Goal: Information Seeking & Learning: Find specific fact

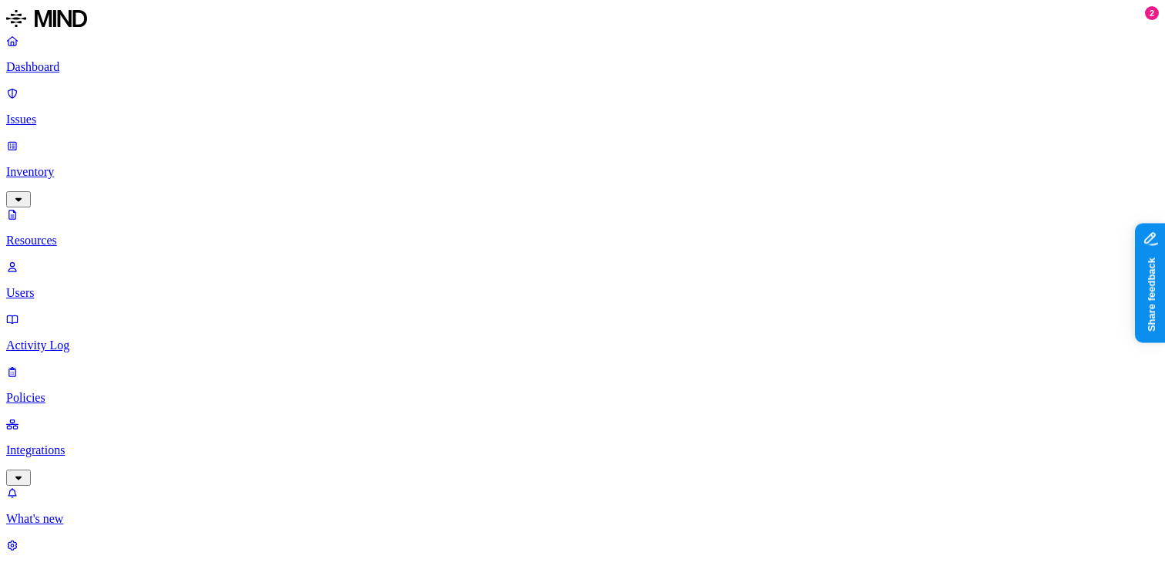
scroll to position [530, 0]
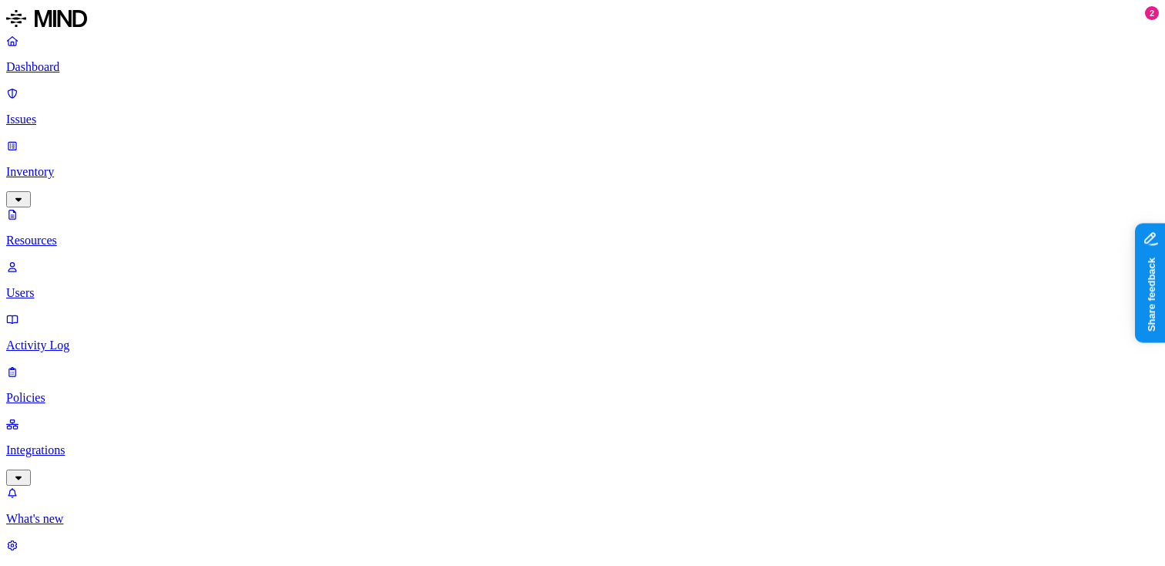
scroll to position [76, 0]
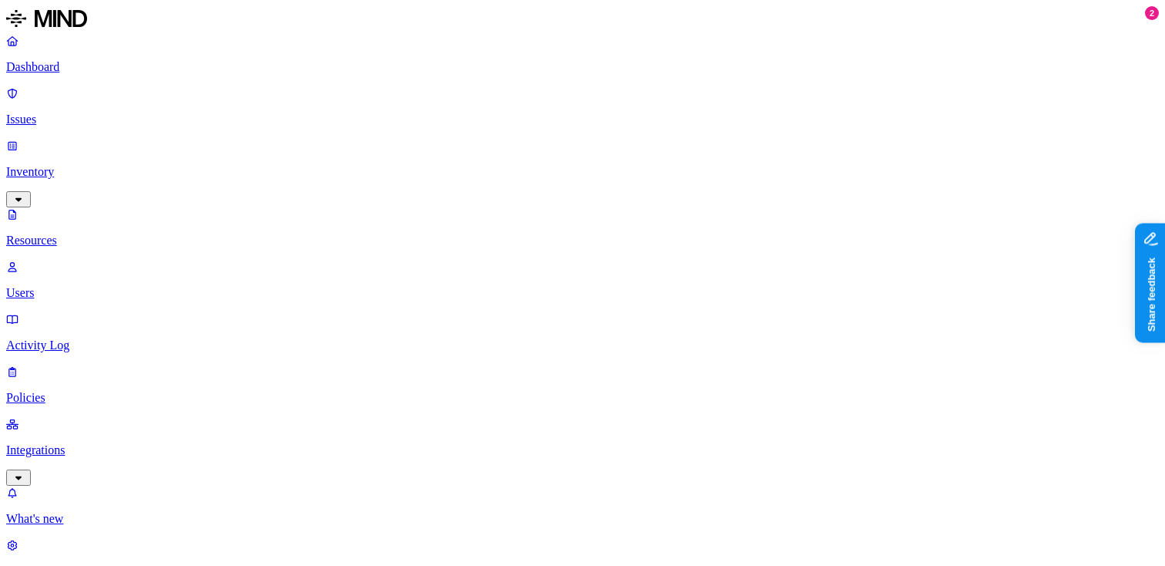
copy h3 "nathan.schroeder@thoughtspot.com"
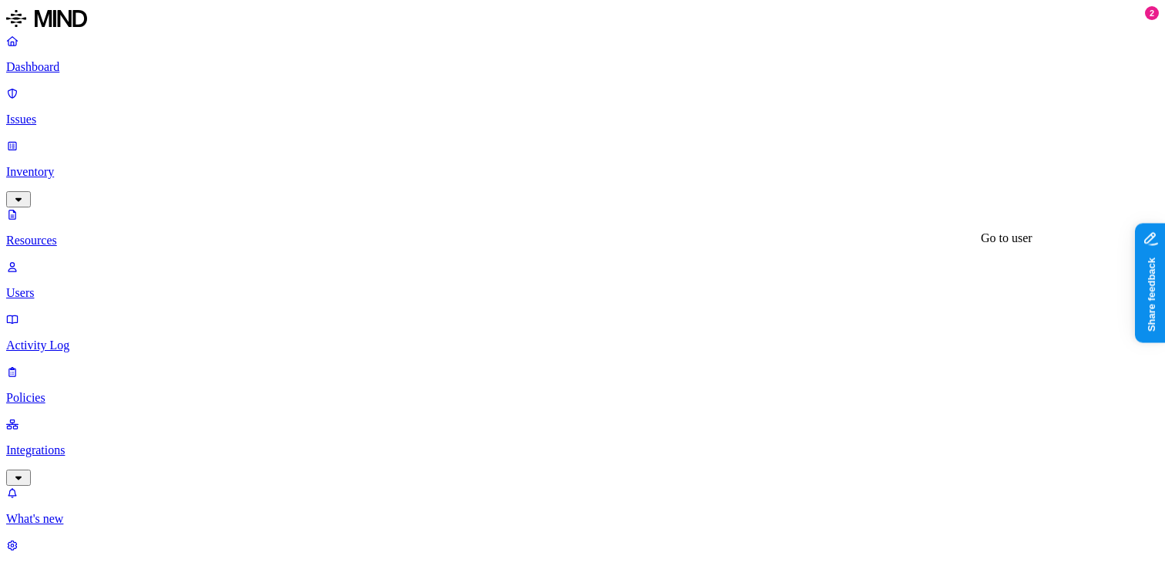
copy h3 "nihal.ahmed@thoughtspot.com"
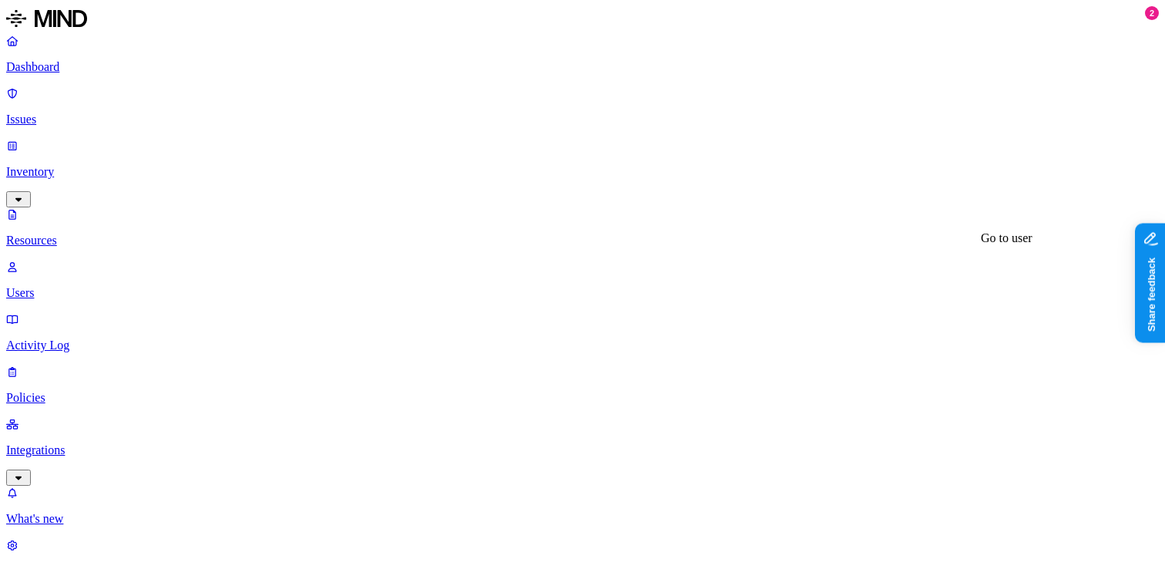
copy h3 "abhinav.singh@thoughtspot.com"
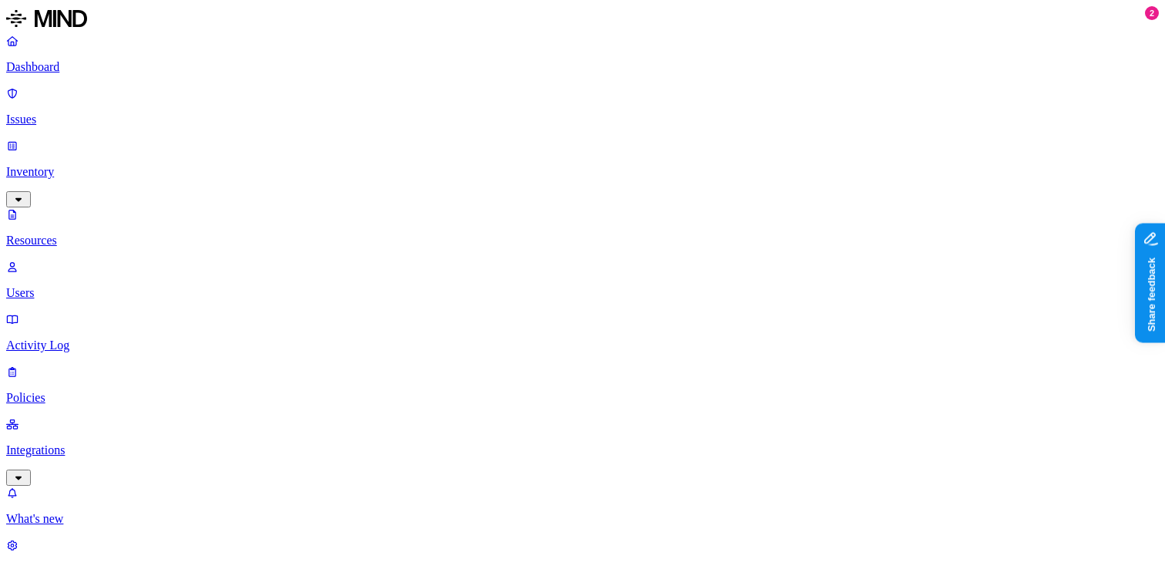
scroll to position [31, 0]
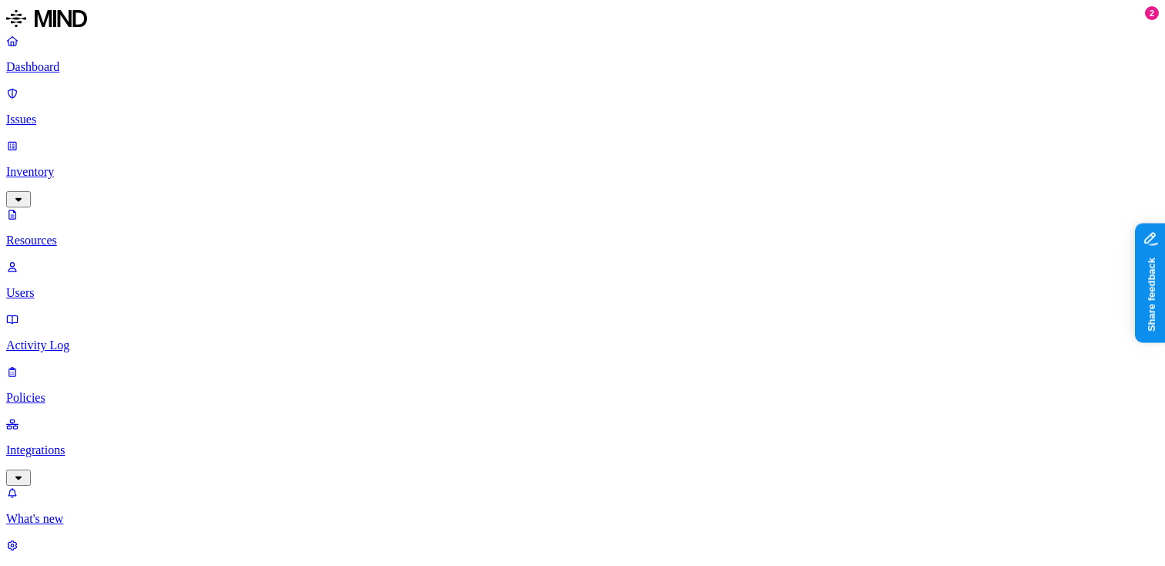
scroll to position [31, 0]
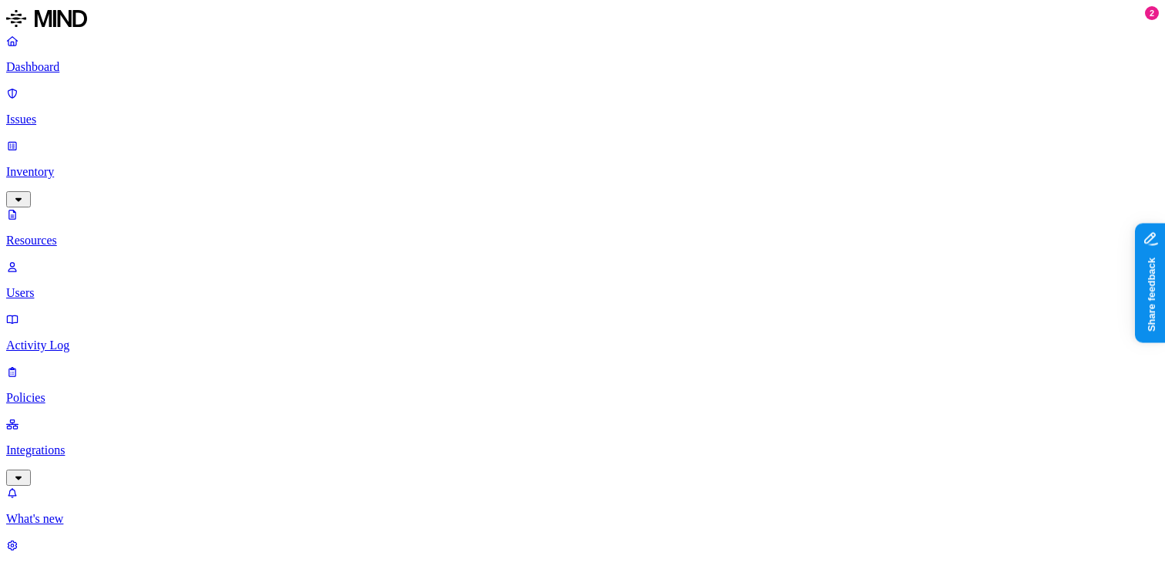
scroll to position [116, 0]
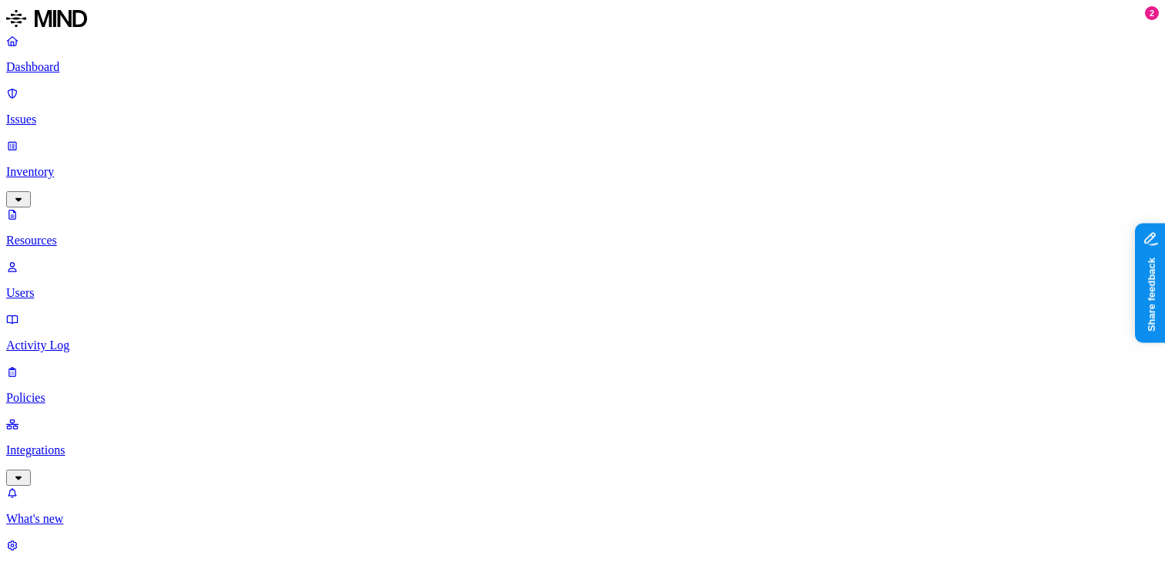
copy h3 "bill.back@thoughtspot.com"
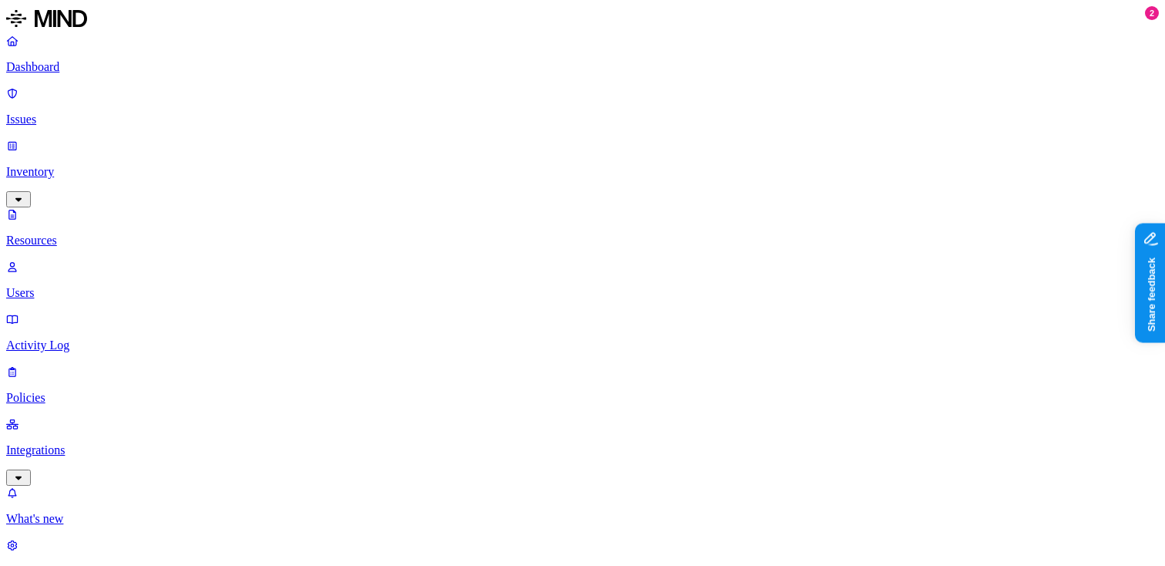
copy h3 "bhavya.jain@thoughtspot.com"
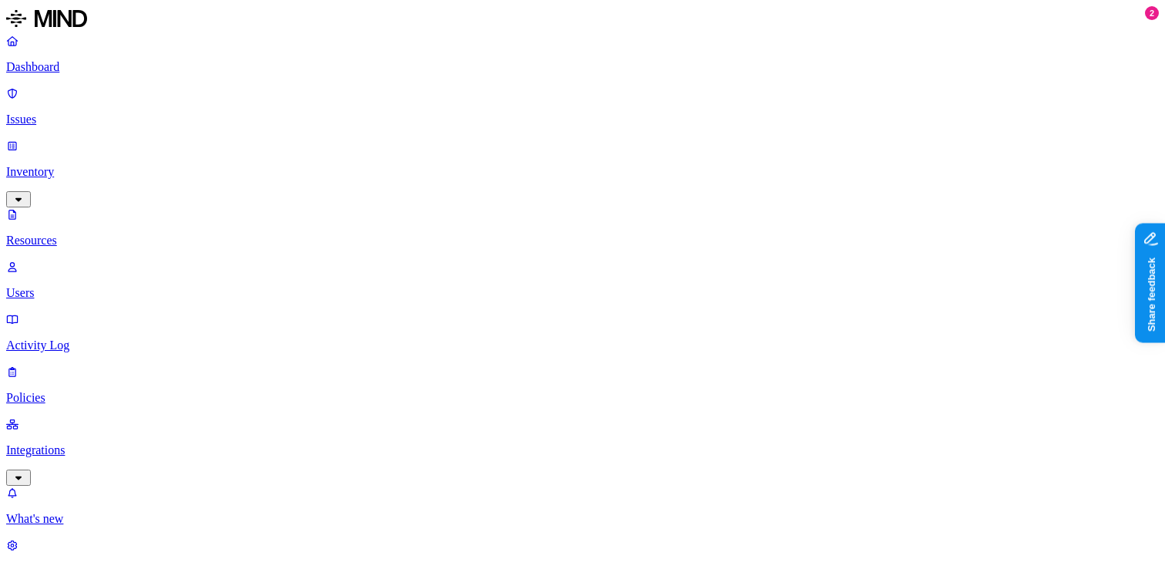
copy h3 "aditya.mittal@thoughtspot.com"
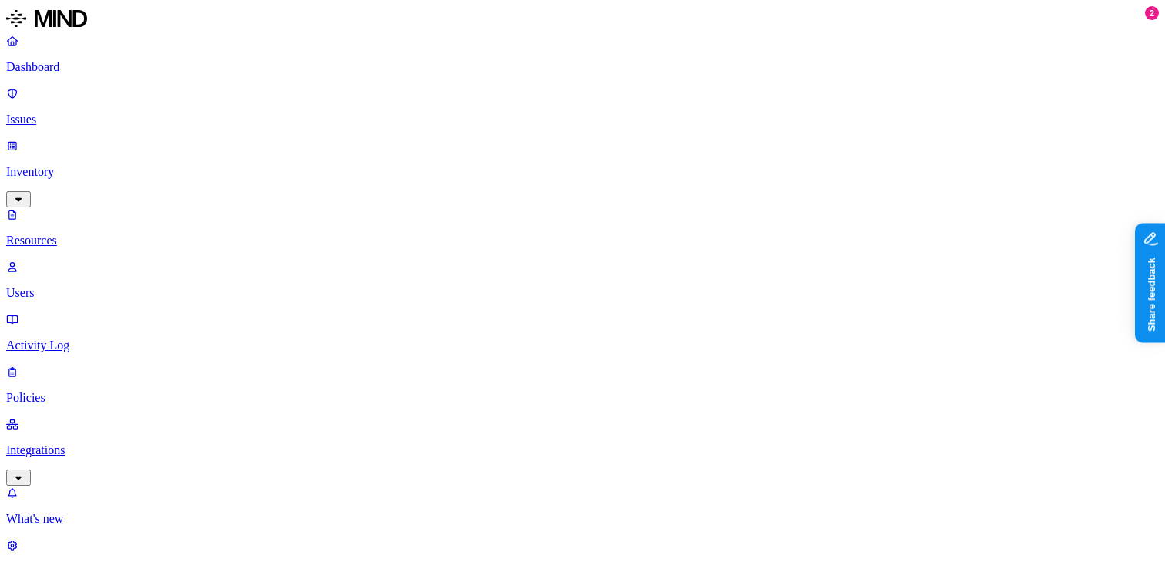
copy span "prinostaged@gmail.com"
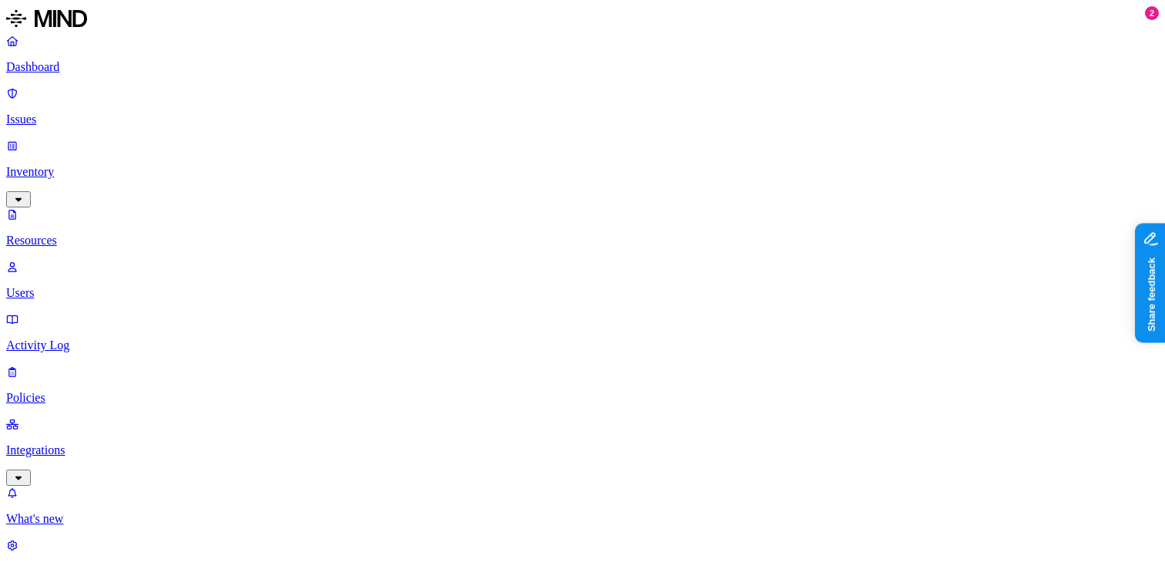
copy div "Mohamed Abdulla"
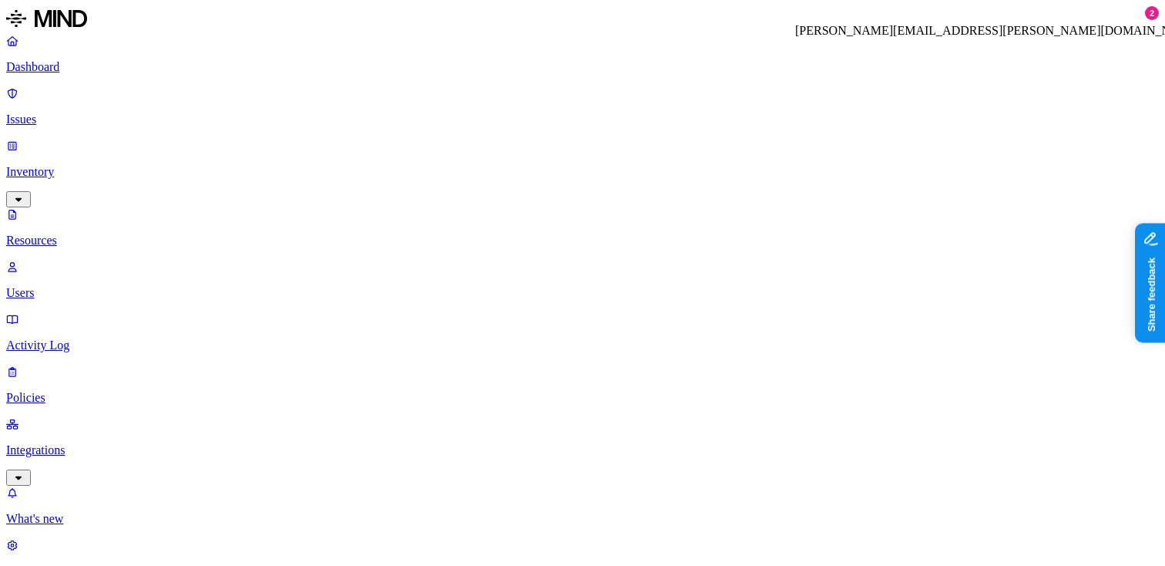
copy h3 "mohamed.abdulla@thoughtspot.com"
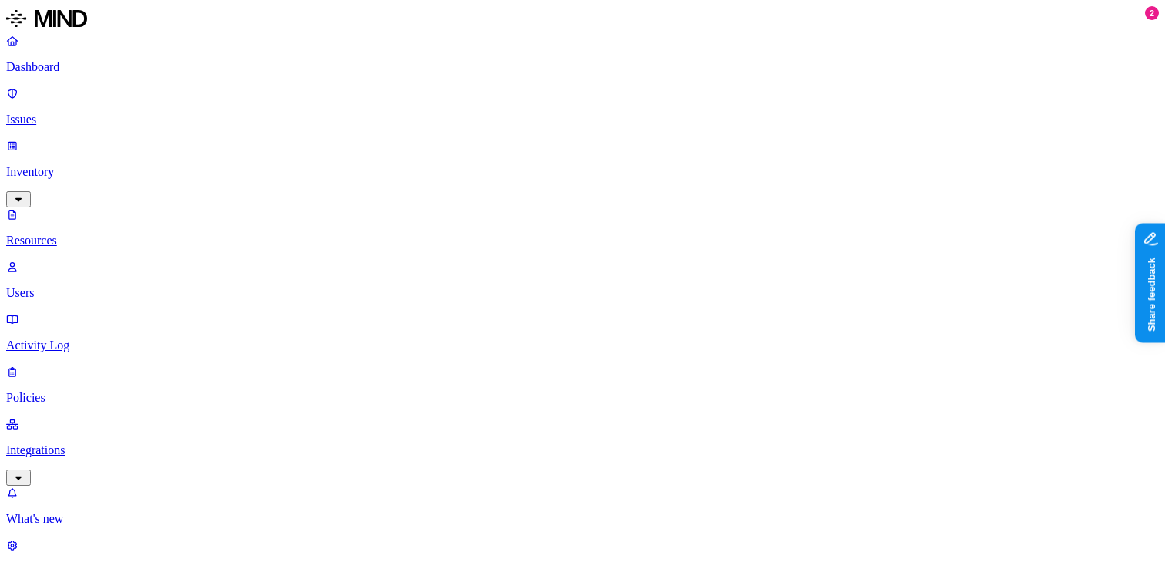
scroll to position [267, 0]
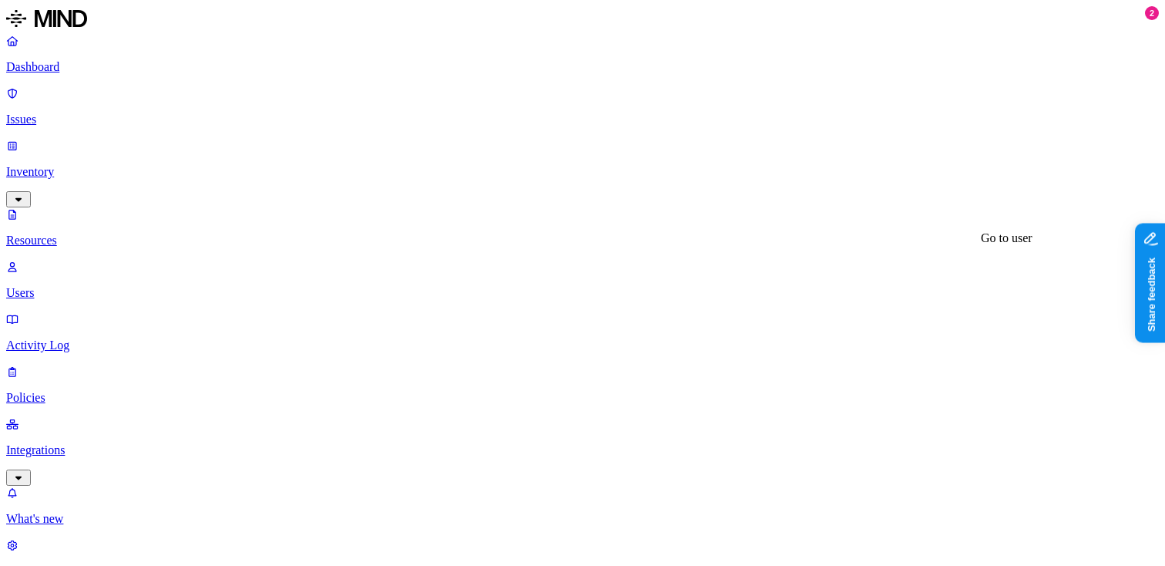
copy h3 "ashish.shubham@thoughtspot.com"
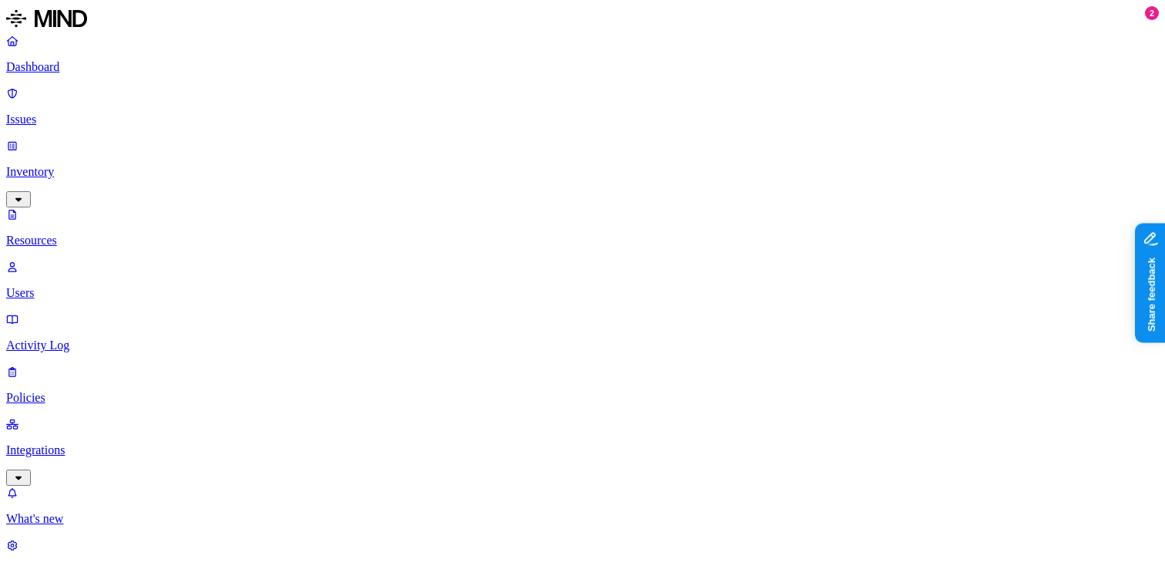
scroll to position [305, 0]
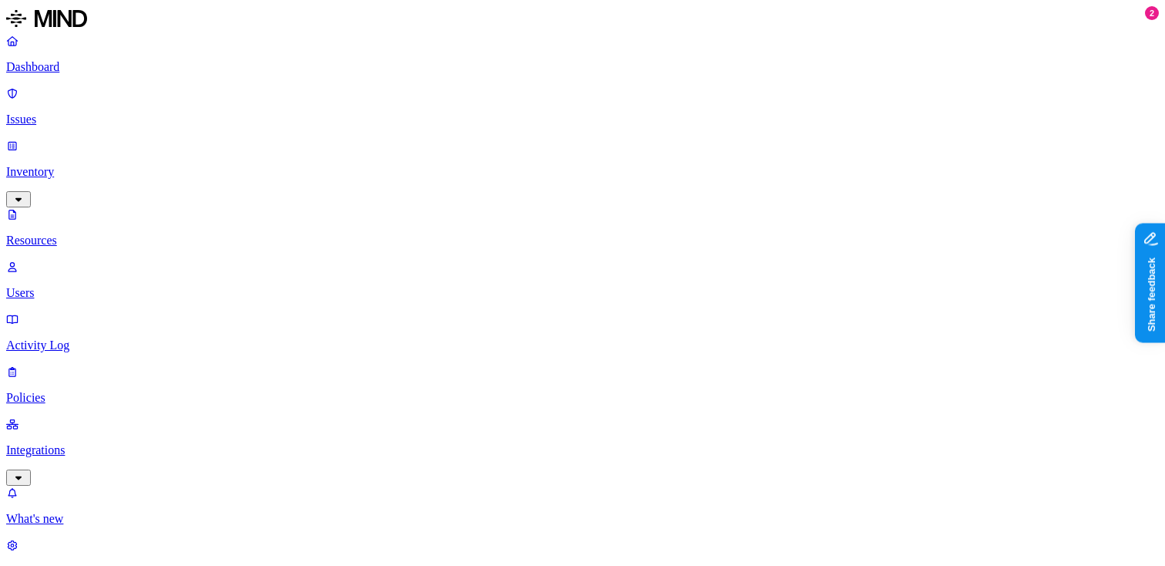
scroll to position [76, 0]
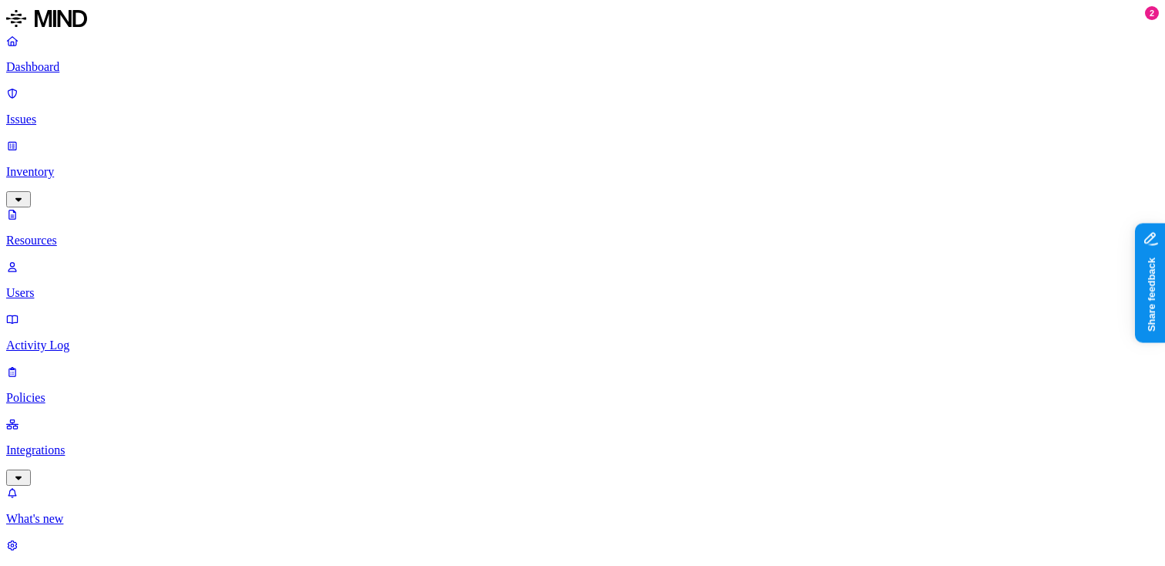
scroll to position [267, 0]
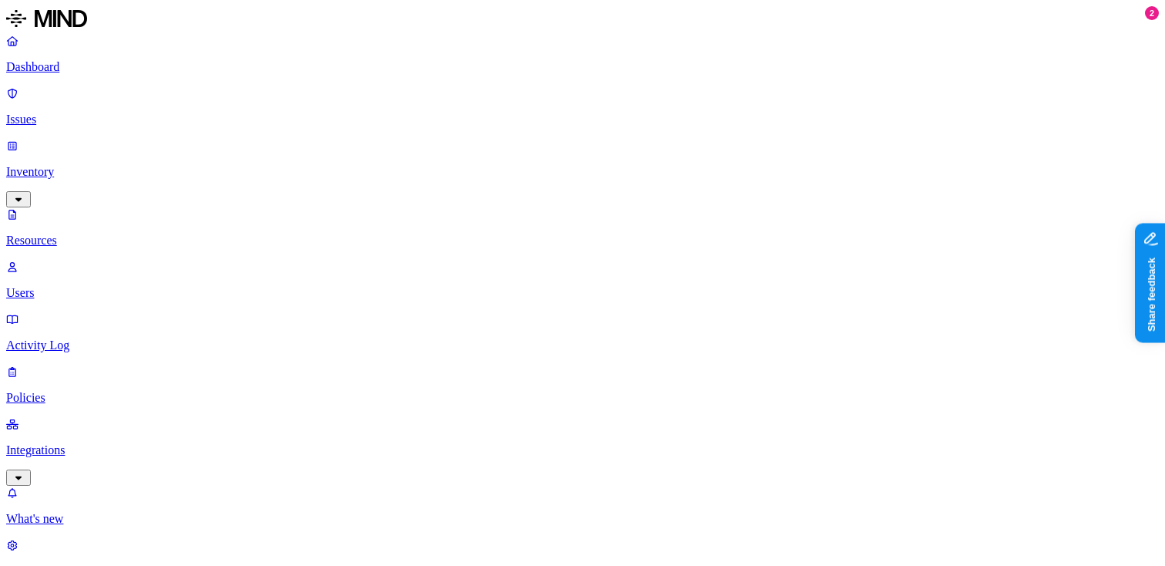
scroll to position [245, 0]
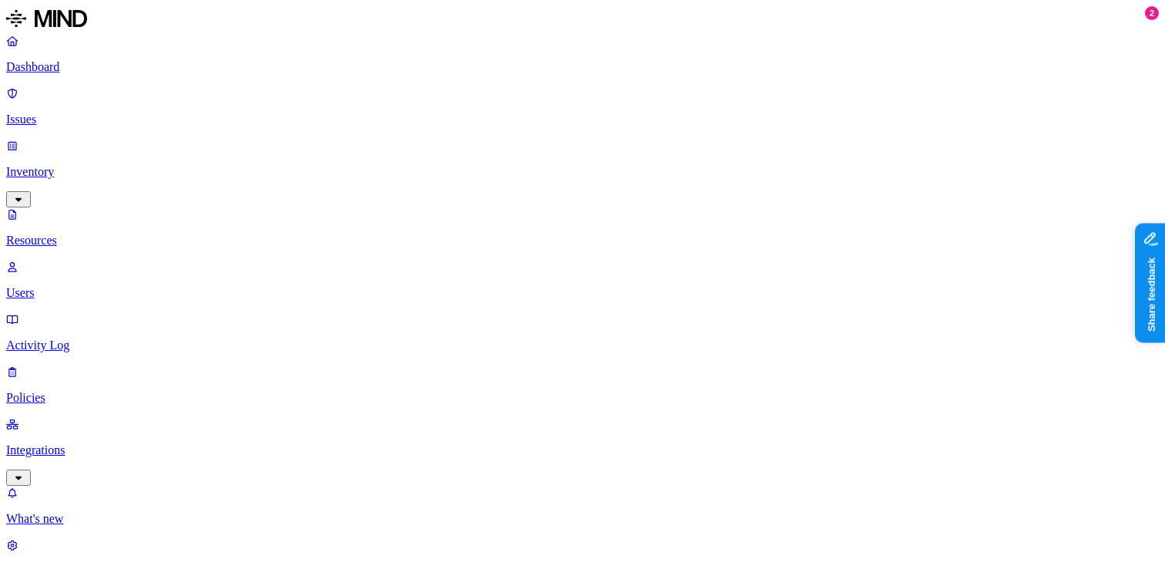
scroll to position [99, 0]
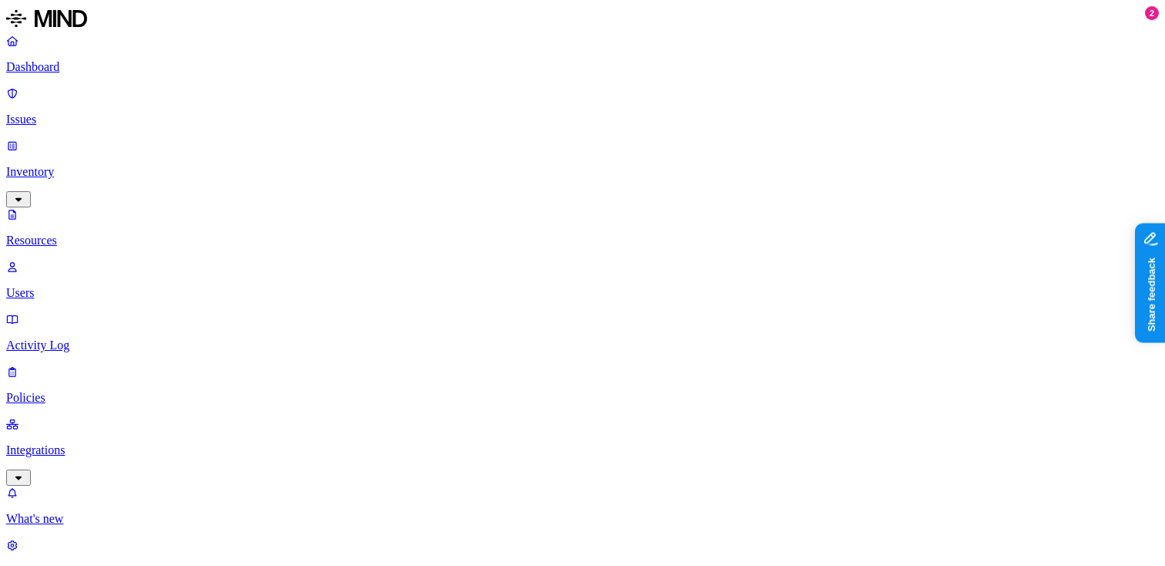
scroll to position [99, 0]
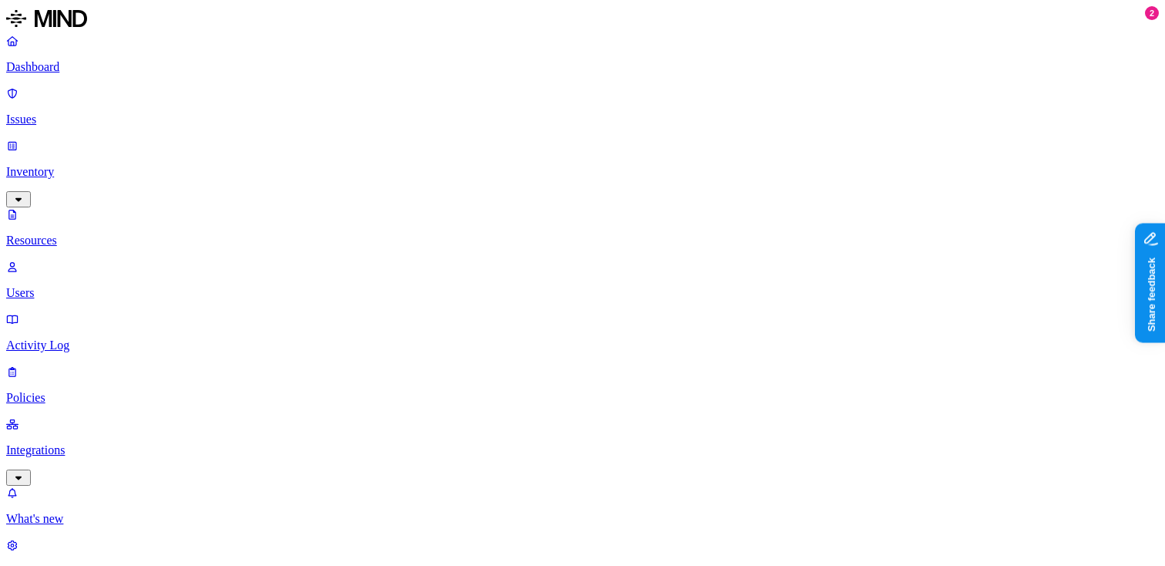
scroll to position [267, 0]
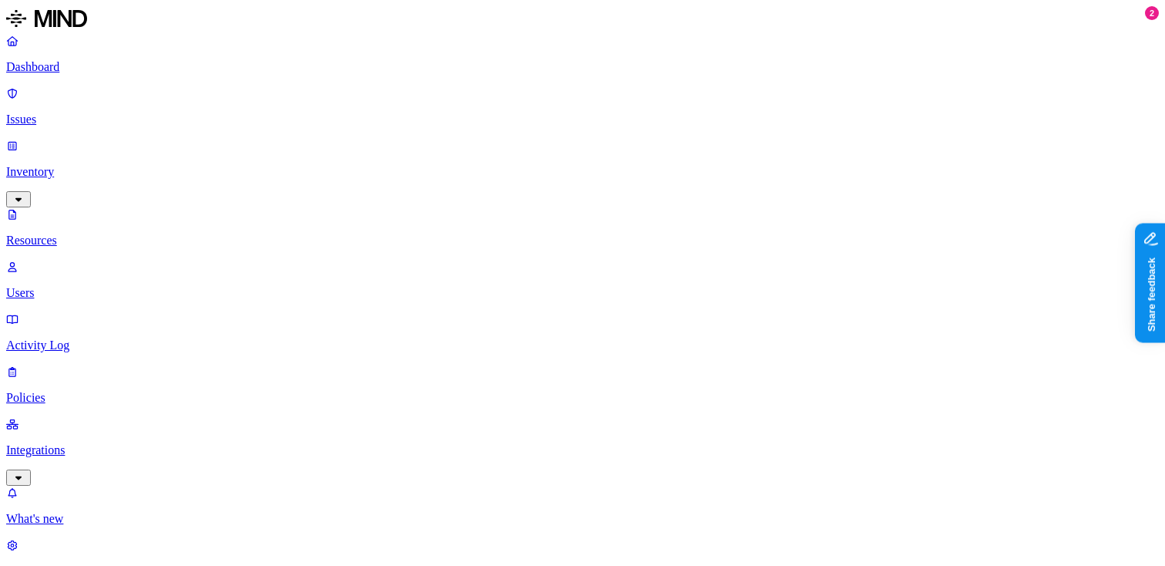
scroll to position [530, 0]
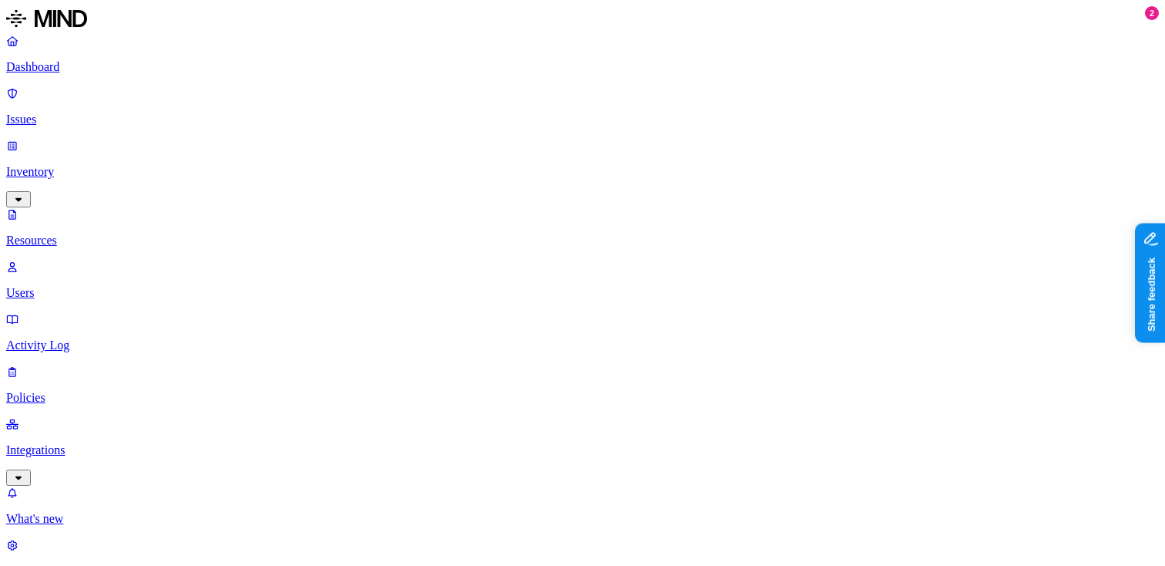
scroll to position [1, 0]
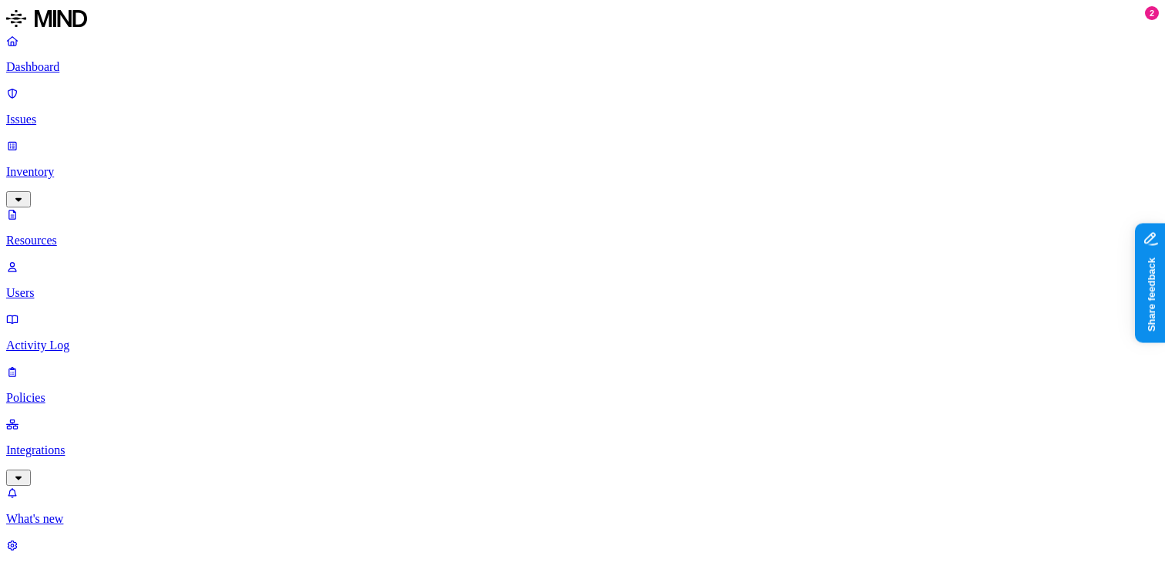
scroll to position [267, 0]
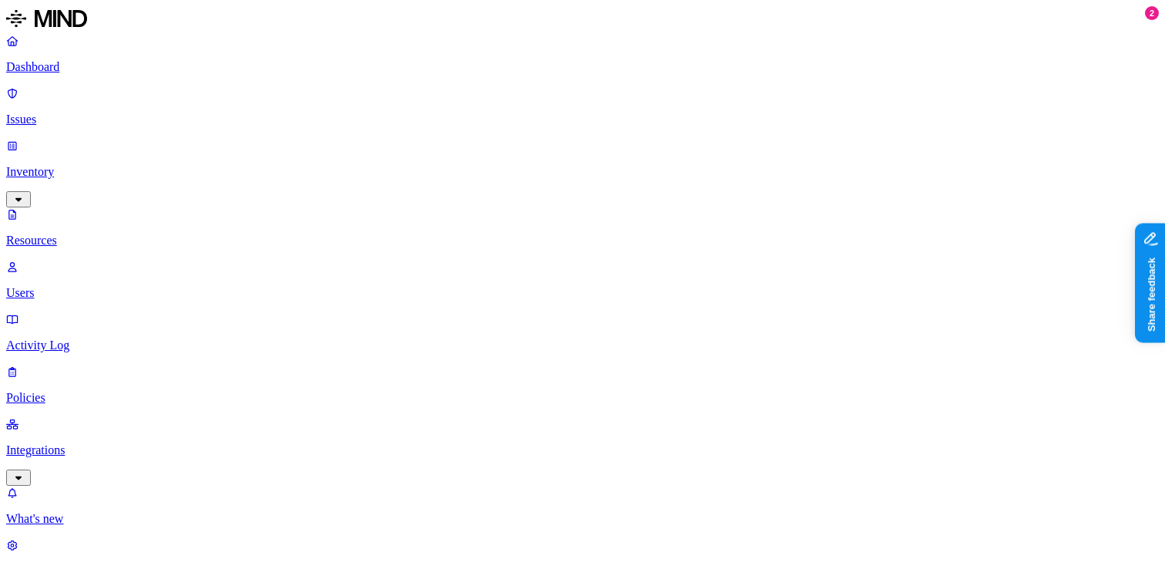
scroll to position [106, 0]
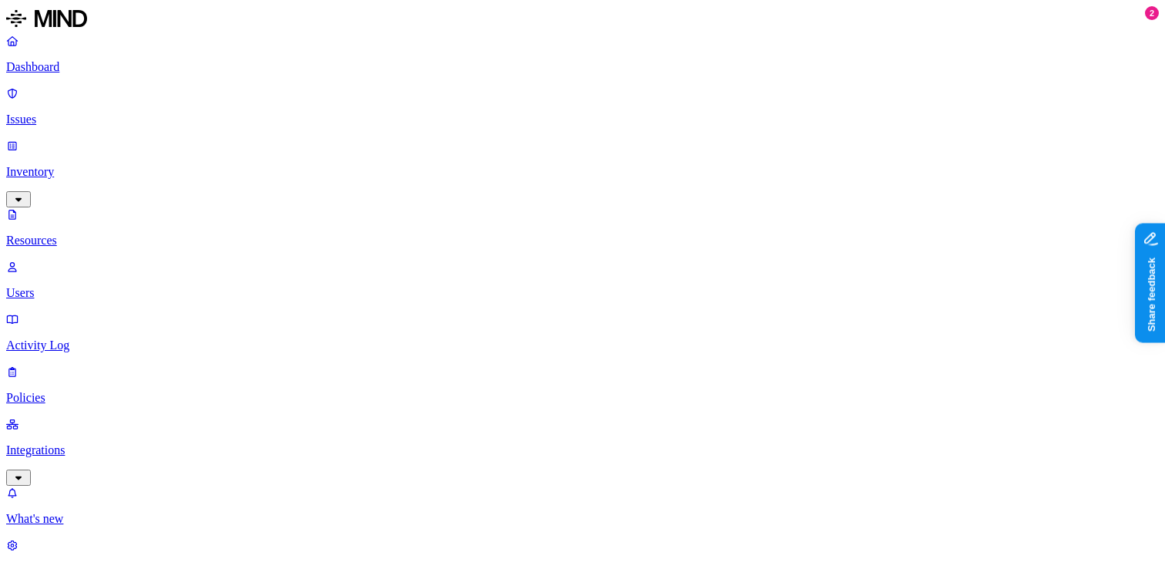
scroll to position [31, 0]
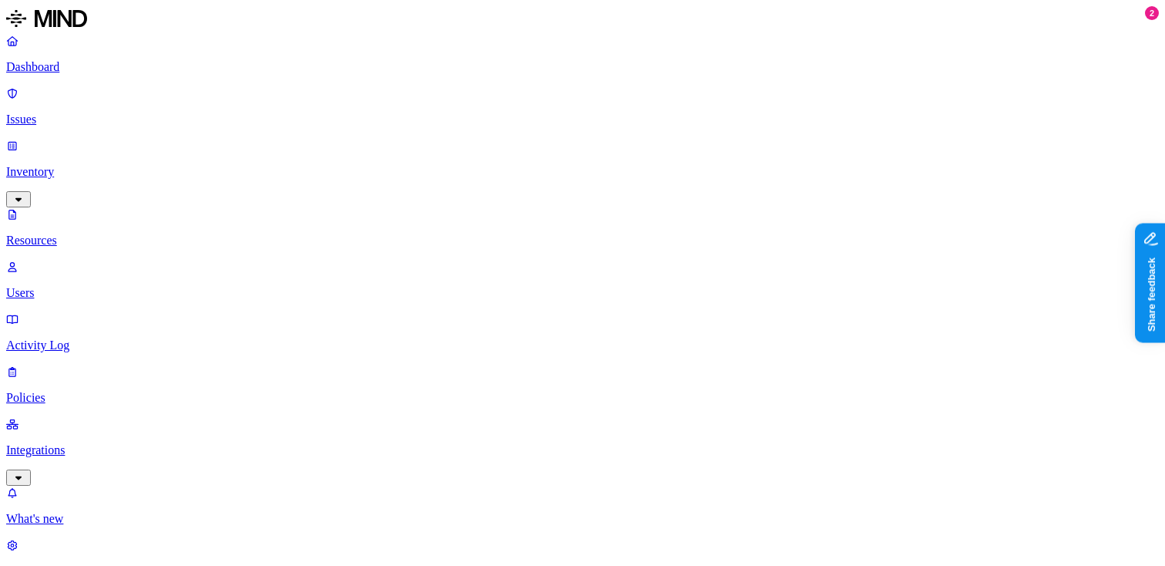
scroll to position [267, 0]
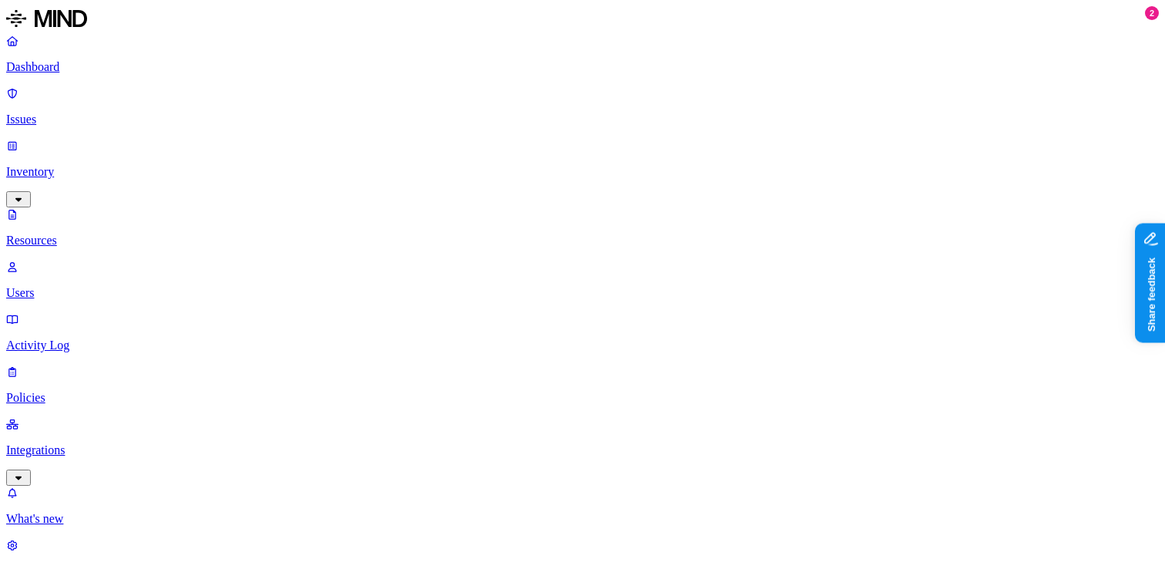
scroll to position [267, 0]
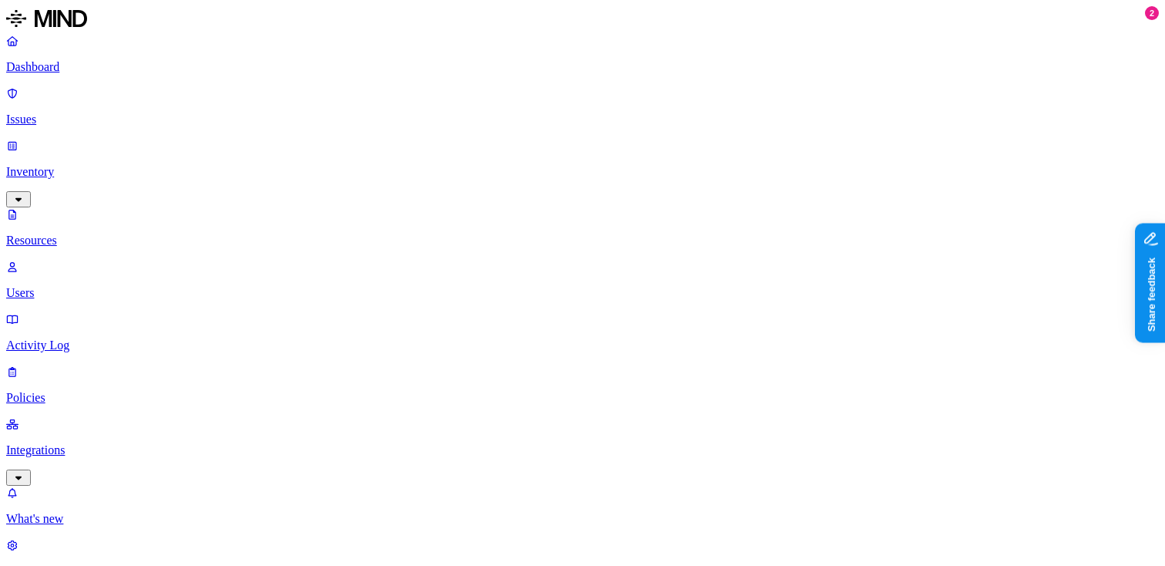
scroll to position [267, 0]
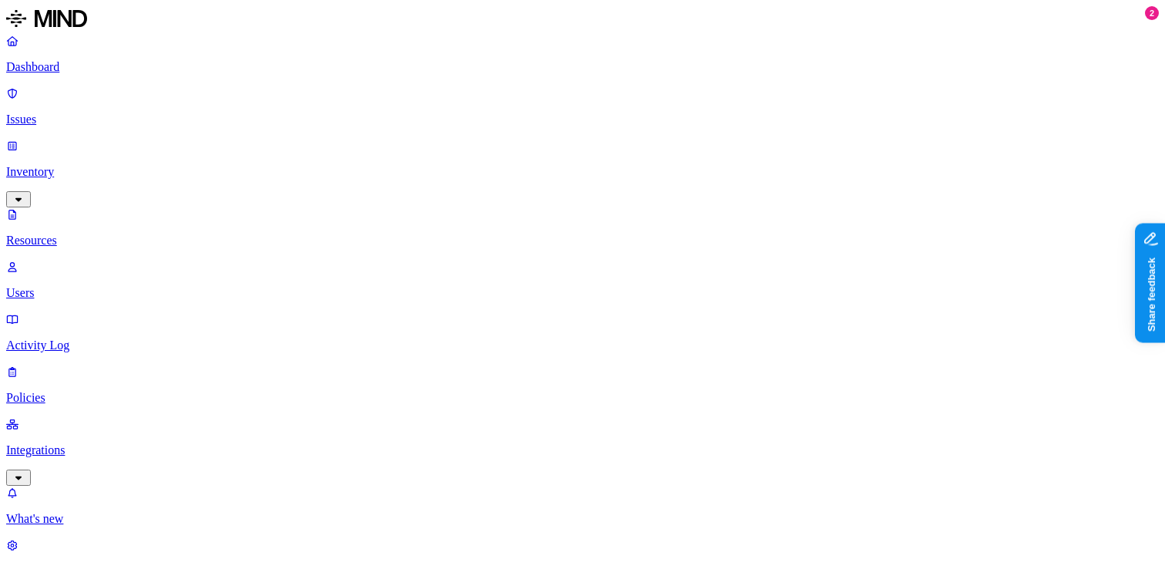
scroll to position [280, 0]
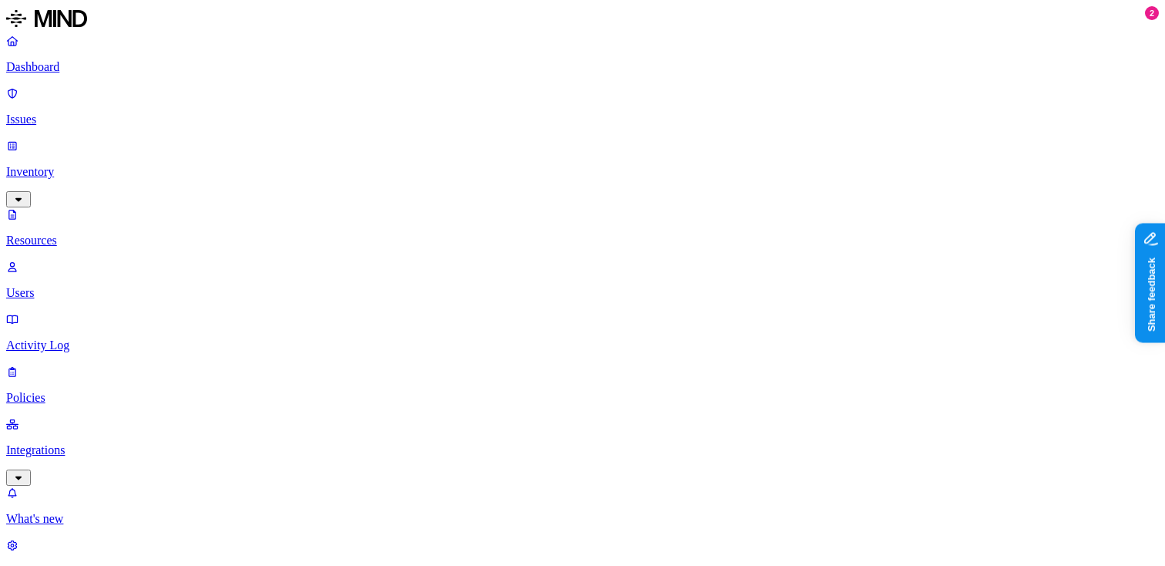
scroll to position [127, 0]
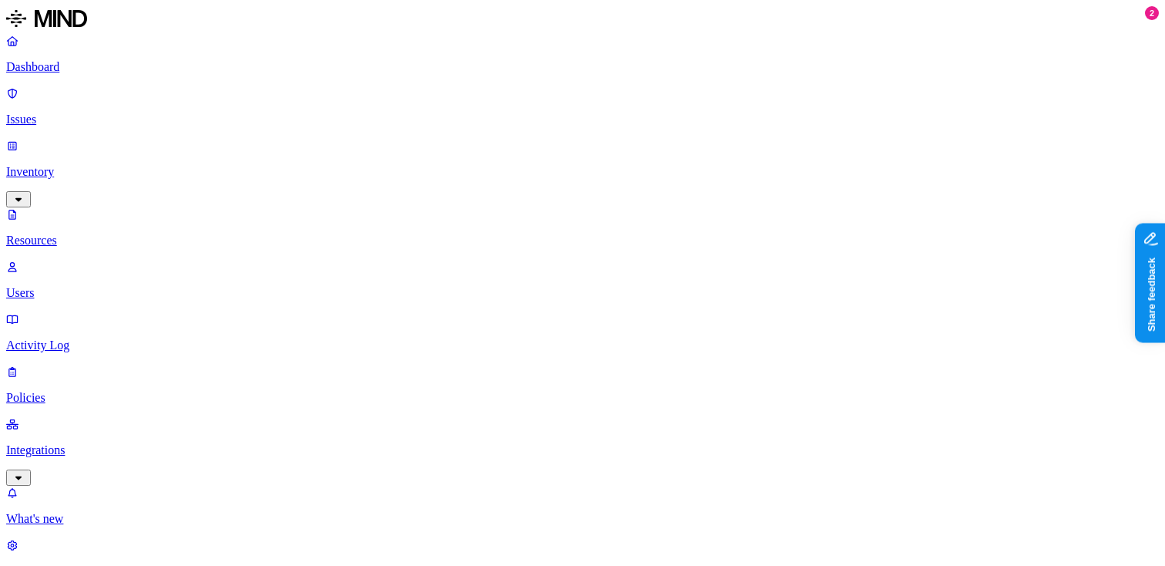
scroll to position [267, 0]
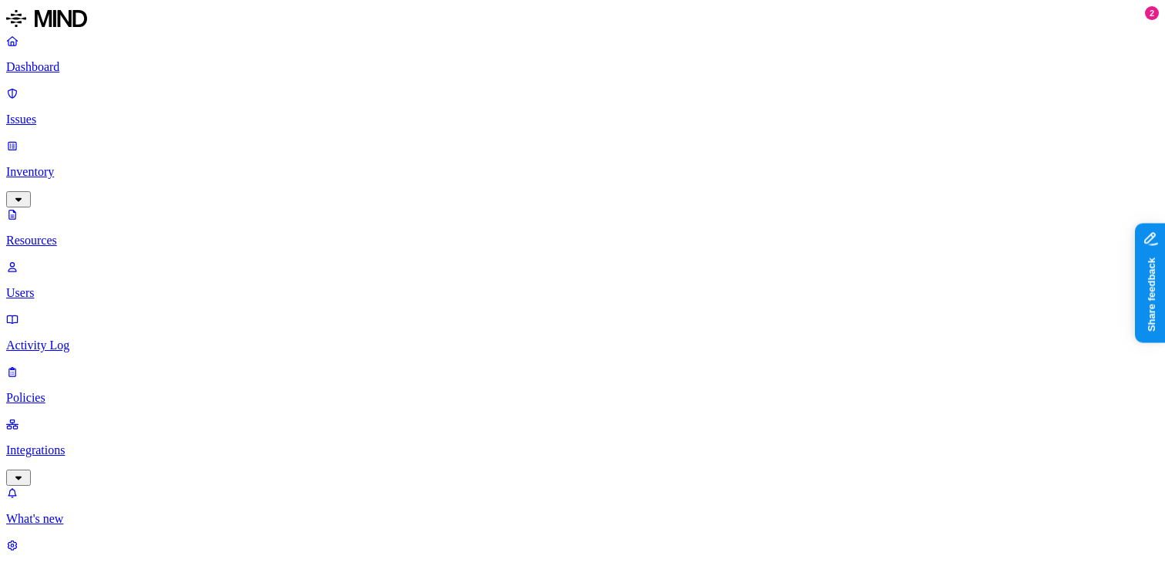
scroll to position [267, 0]
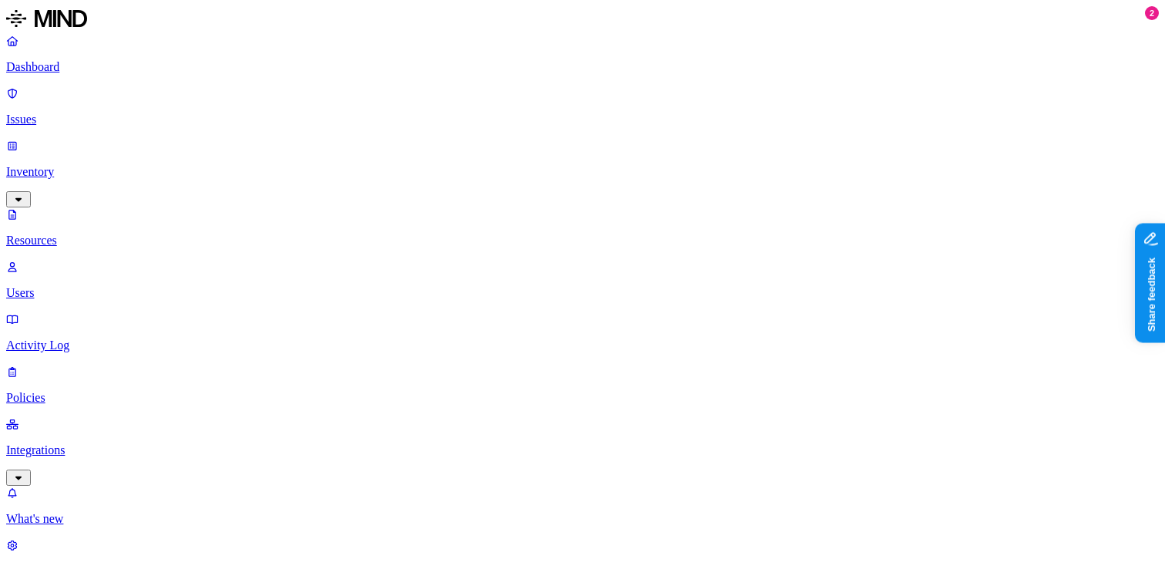
scroll to position [162, 0]
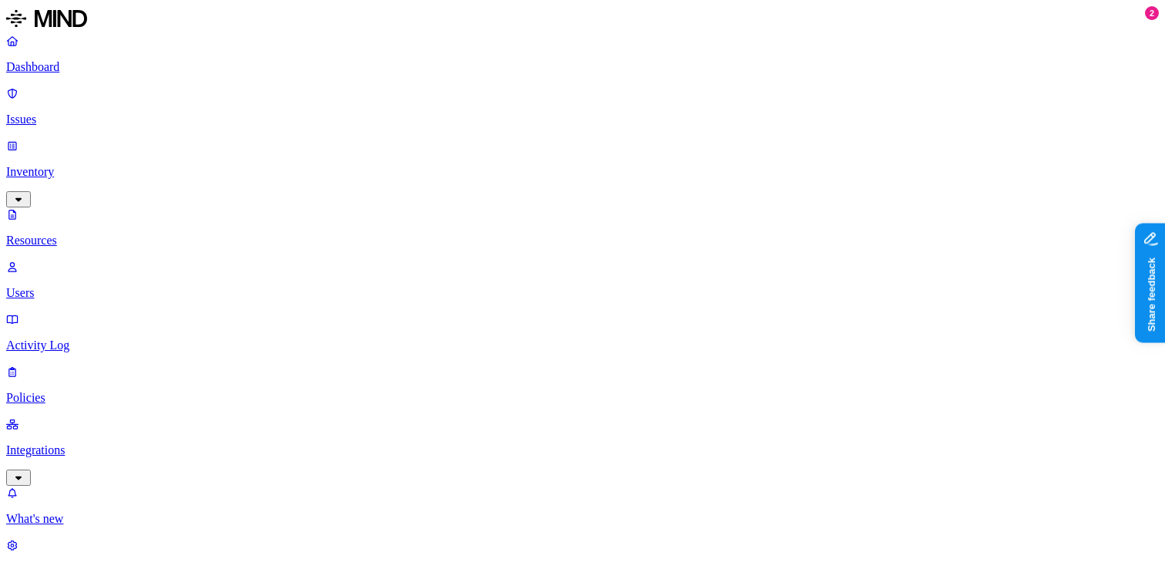
scroll to position [267, 0]
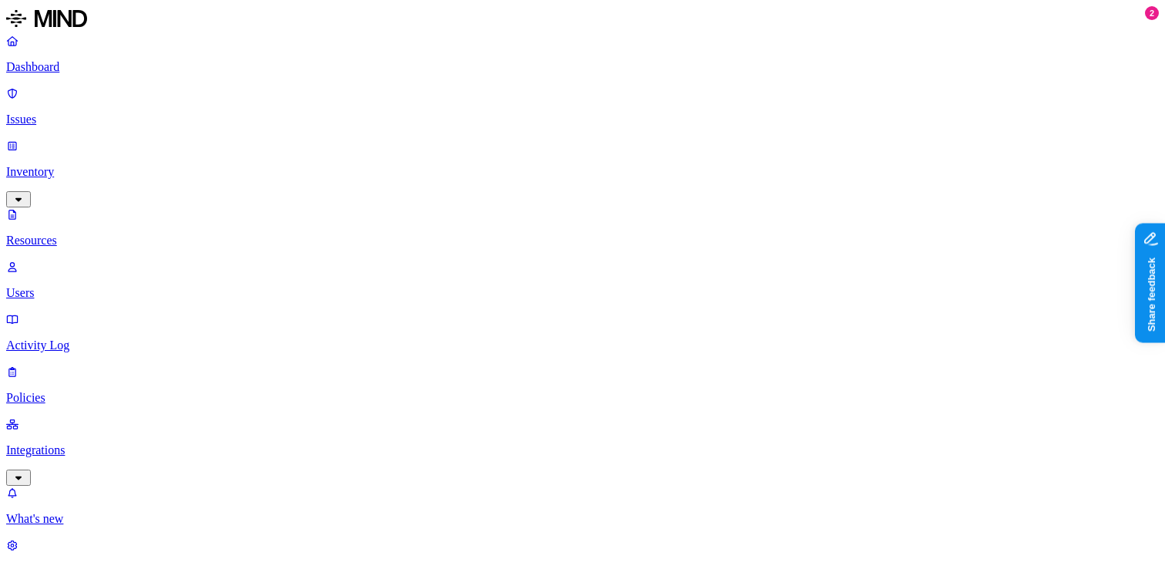
scroll to position [1, 0]
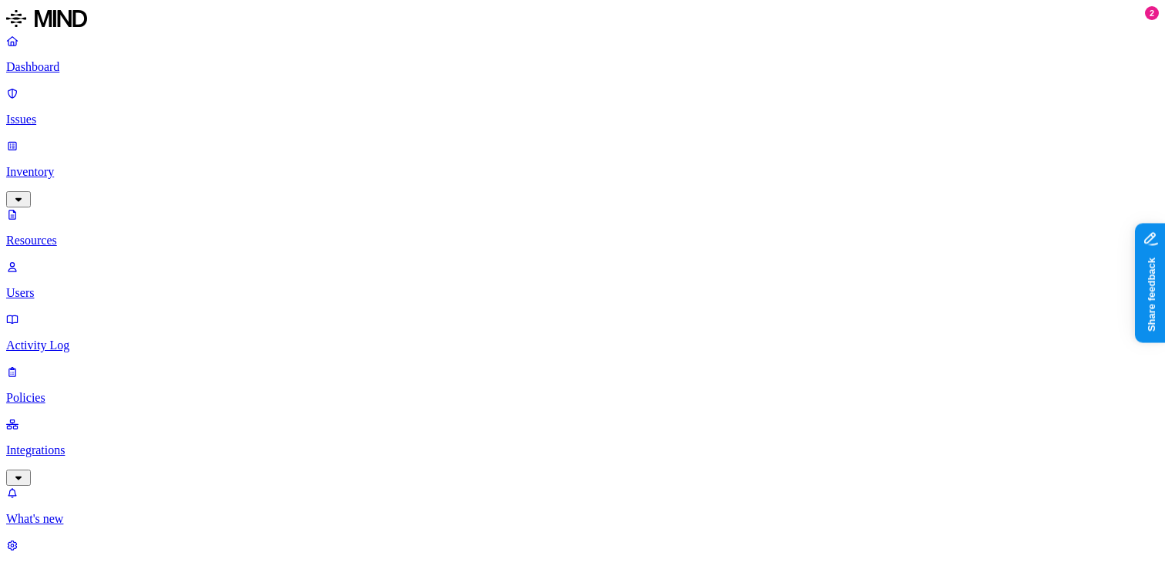
scroll to position [31, 0]
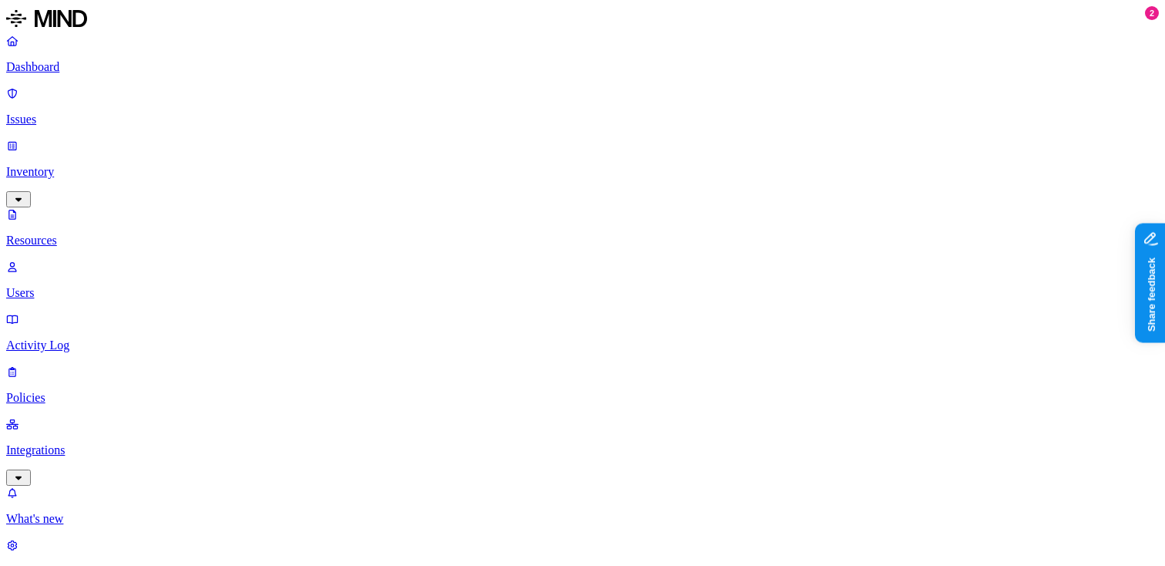
scroll to position [31, 0]
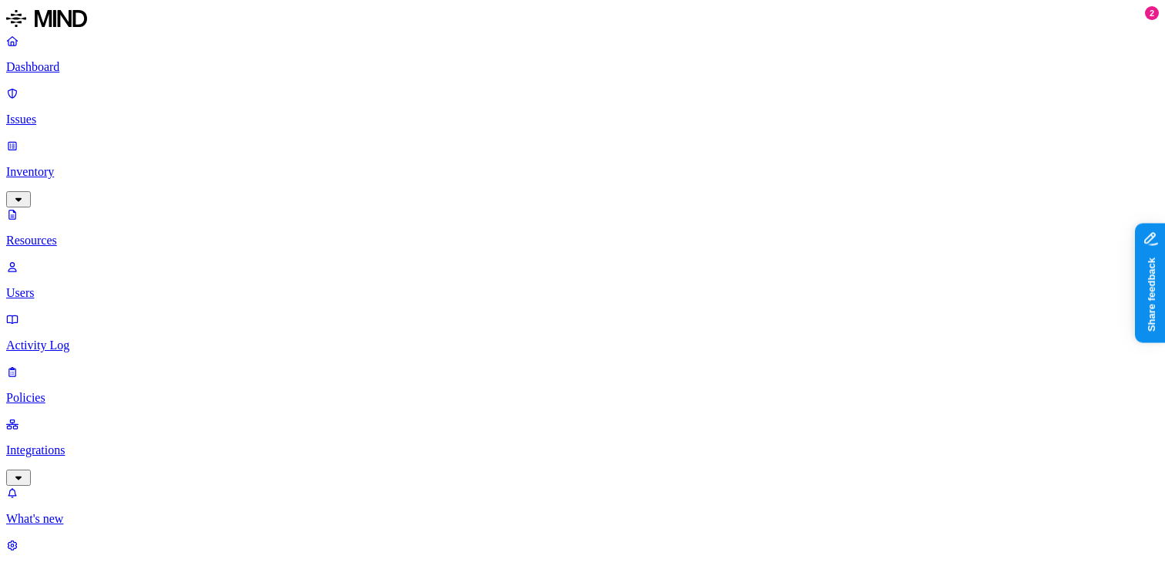
scroll to position [267, 0]
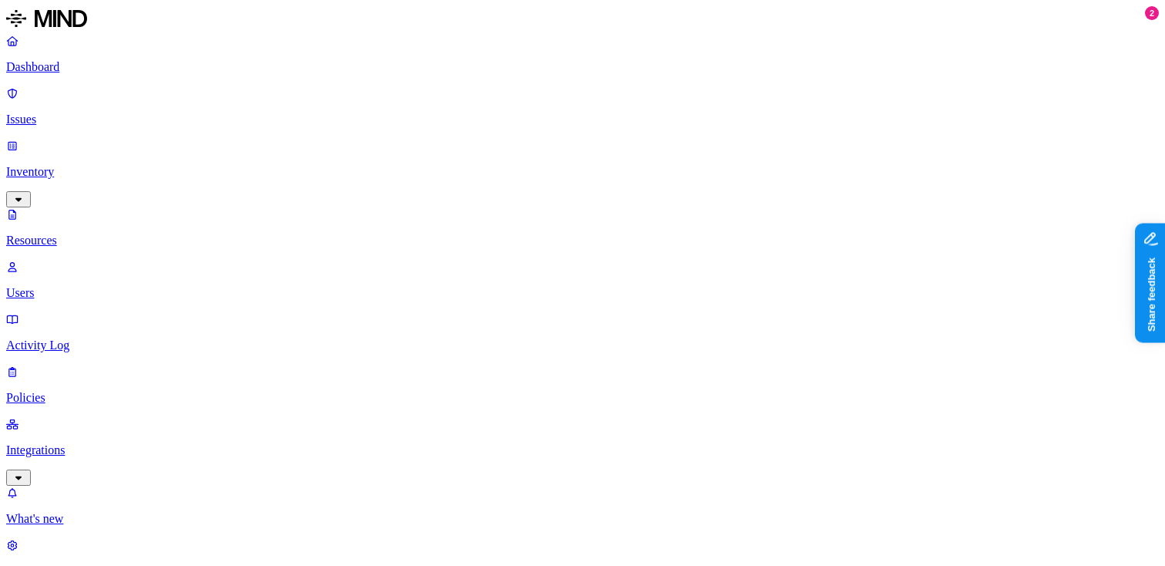
scroll to position [280, 0]
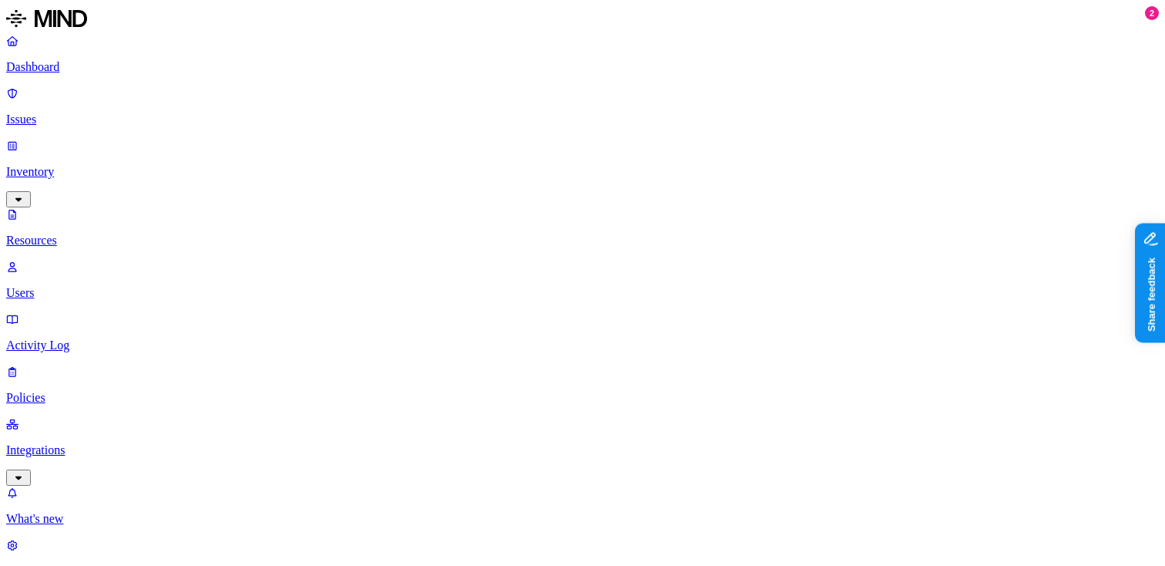
scroll to position [31, 0]
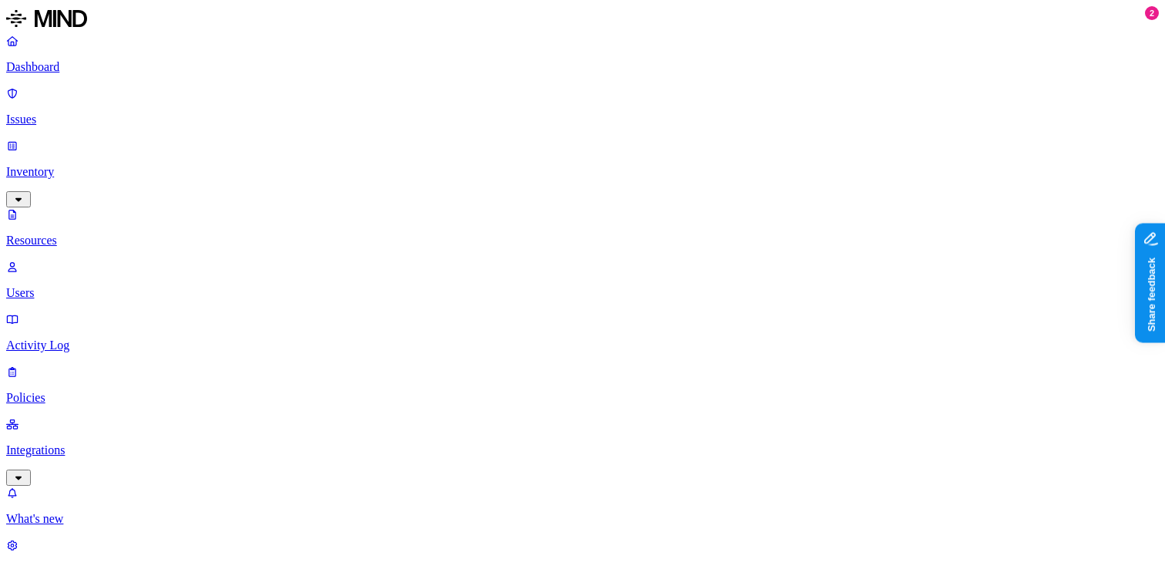
scroll to position [76, 0]
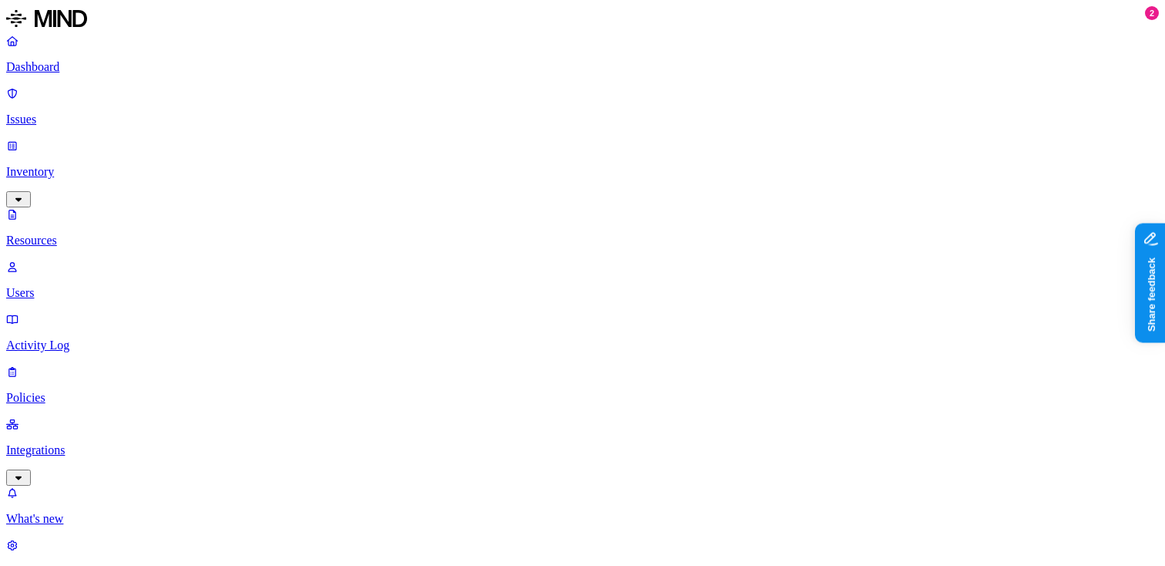
scroll to position [31, 0]
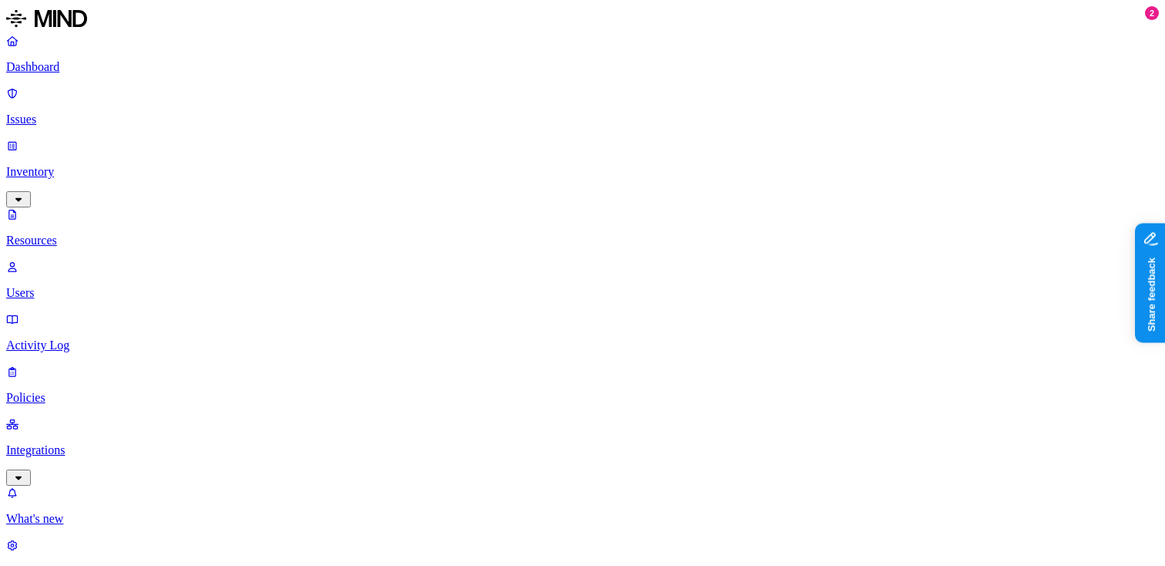
scroll to position [31, 0]
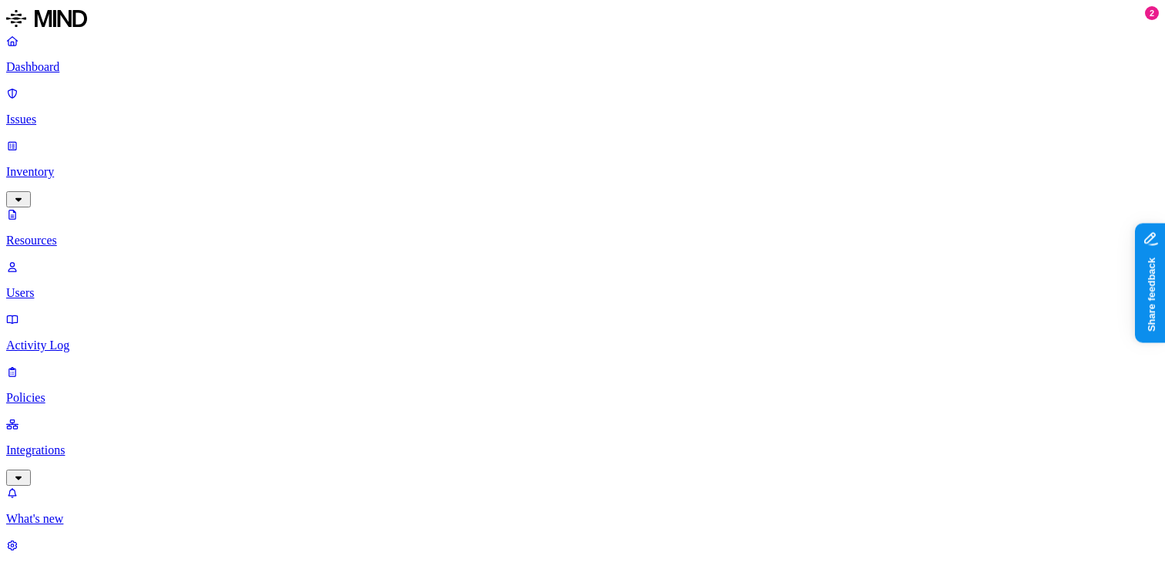
scroll to position [31, 0]
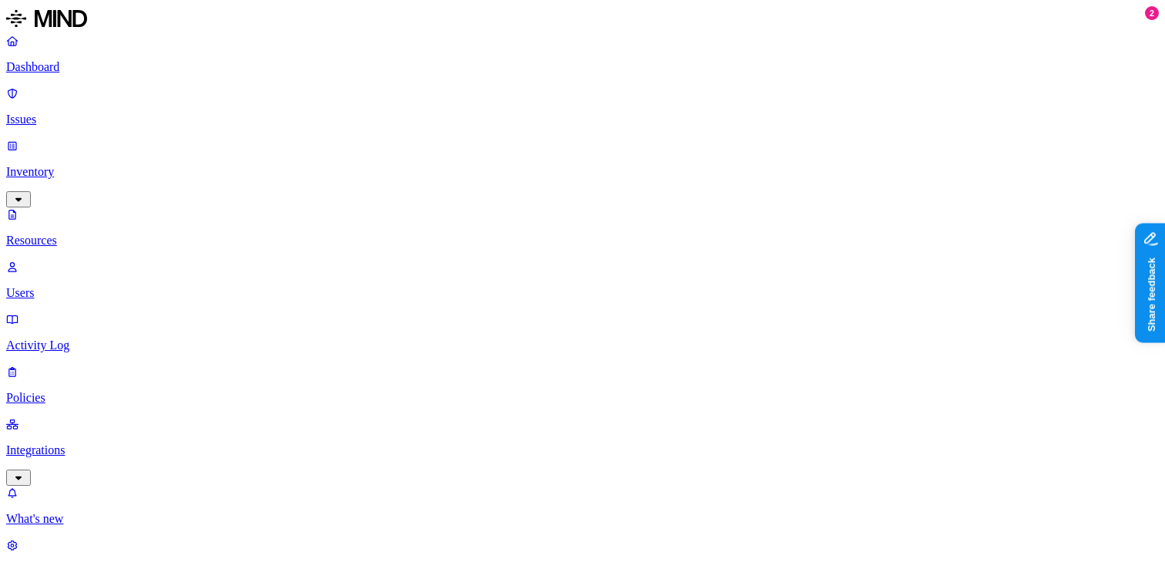
scroll to position [31, 0]
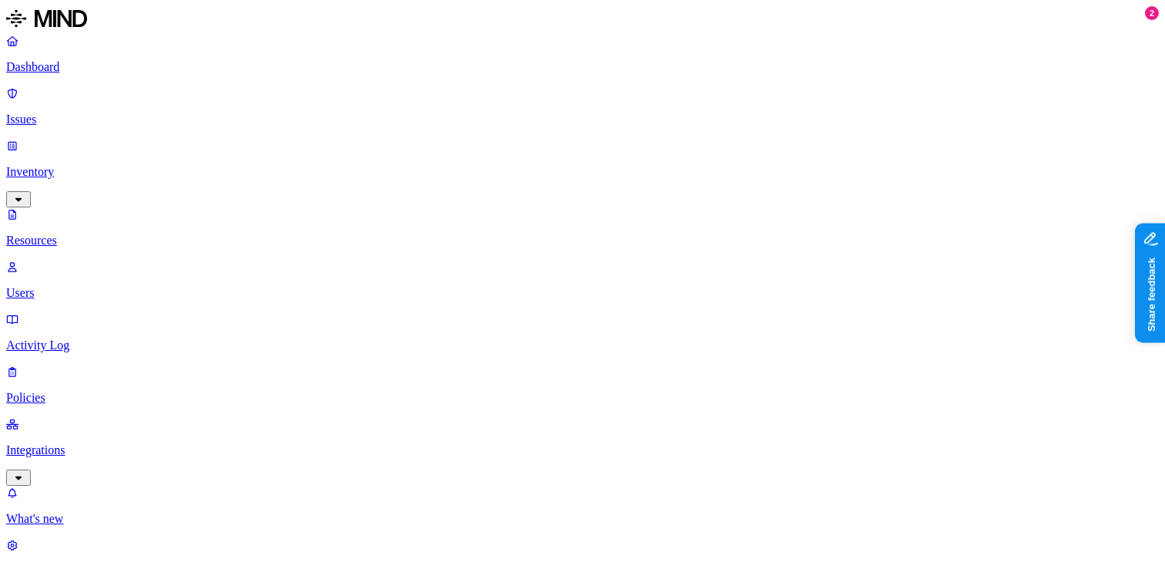
scroll to position [250, 0]
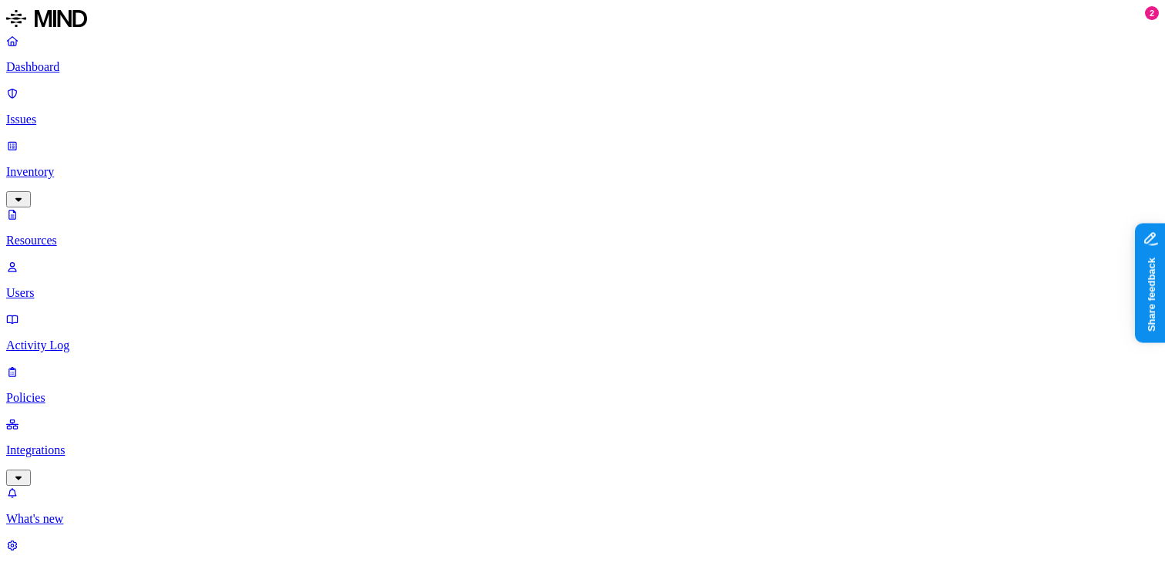
scroll to position [31, 0]
click at [86, 69] on p "Dashboard" at bounding box center [582, 67] width 1153 height 14
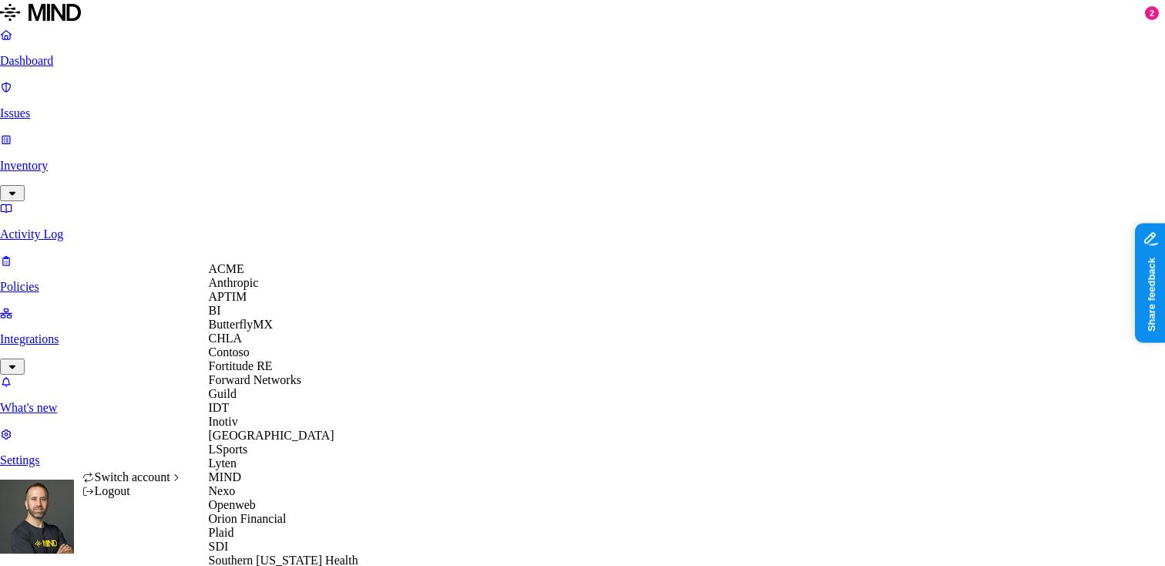
scroll to position [466, 0]
click at [256, 498] on span "Openweb" at bounding box center [232, 504] width 47 height 13
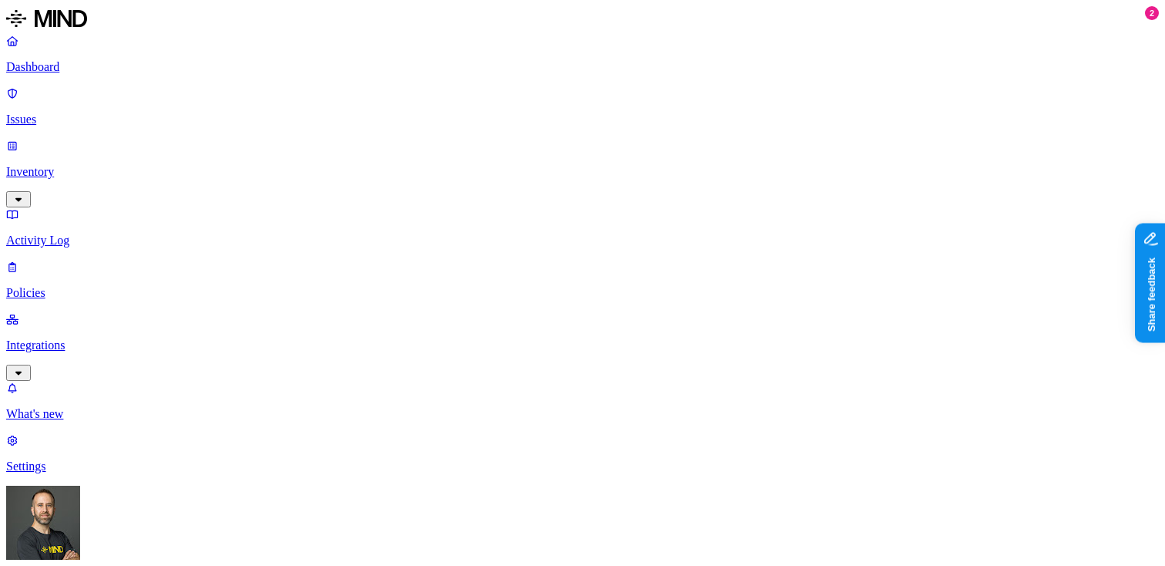
click at [109, 139] on link "Inventory" at bounding box center [582, 172] width 1153 height 66
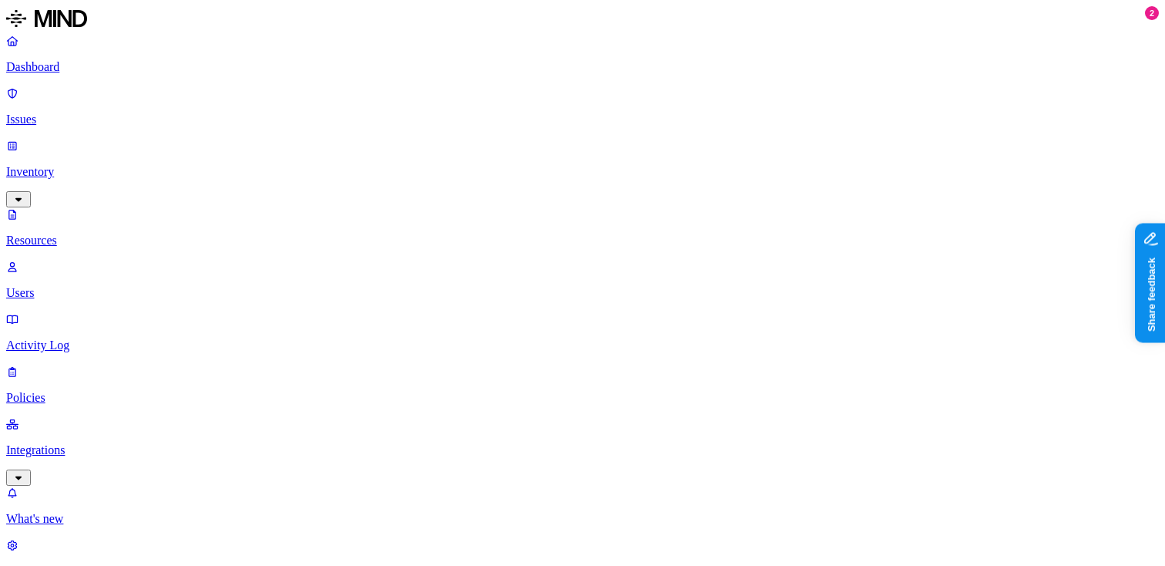
click at [832, 121] on div "Last 30 days" at bounding box center [904, 114] width 150 height 14
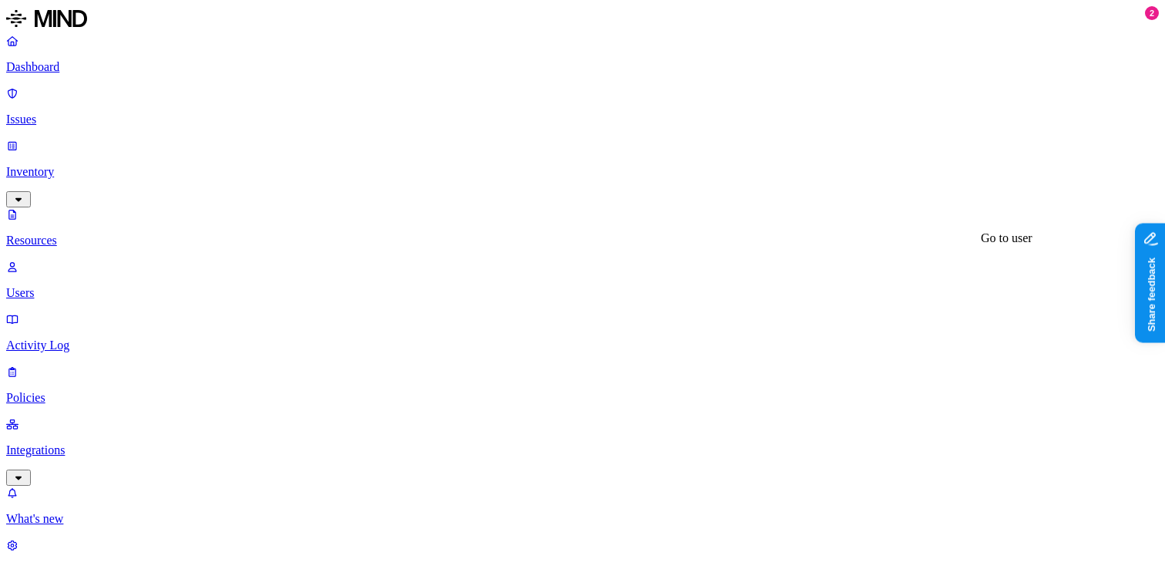
copy h3 "david.f@openweb.com"
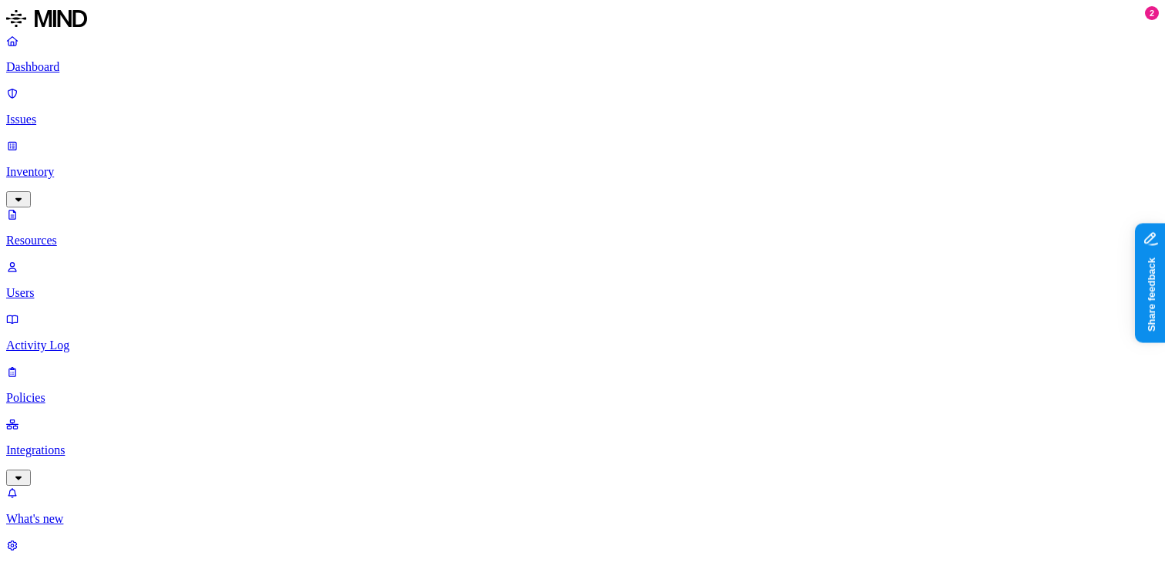
copy span "pavel.shochet@gmail.com"
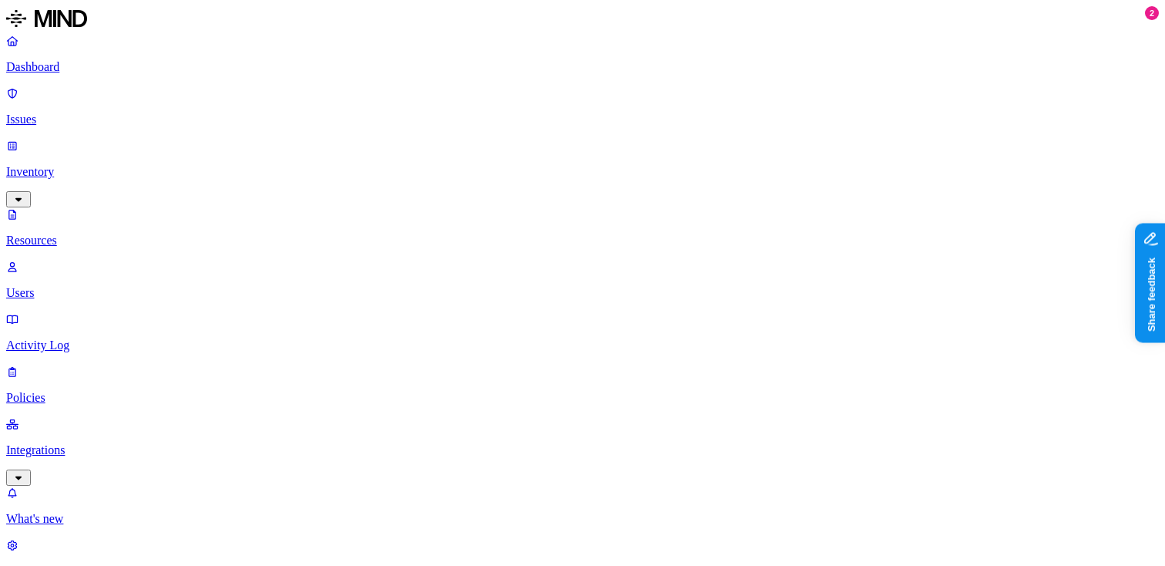
scroll to position [162, 0]
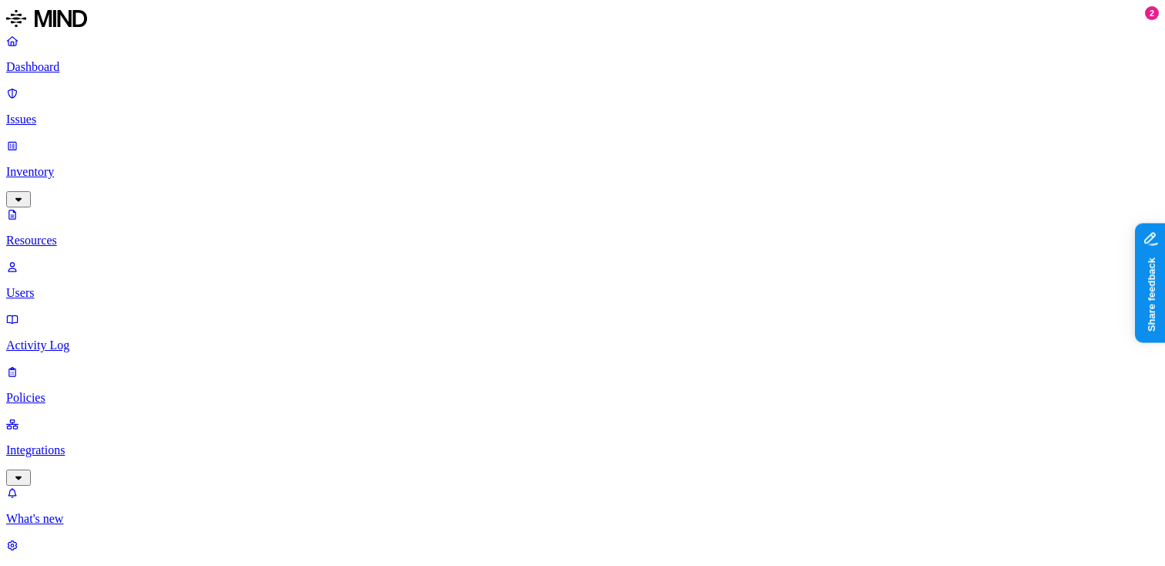
scroll to position [0, 0]
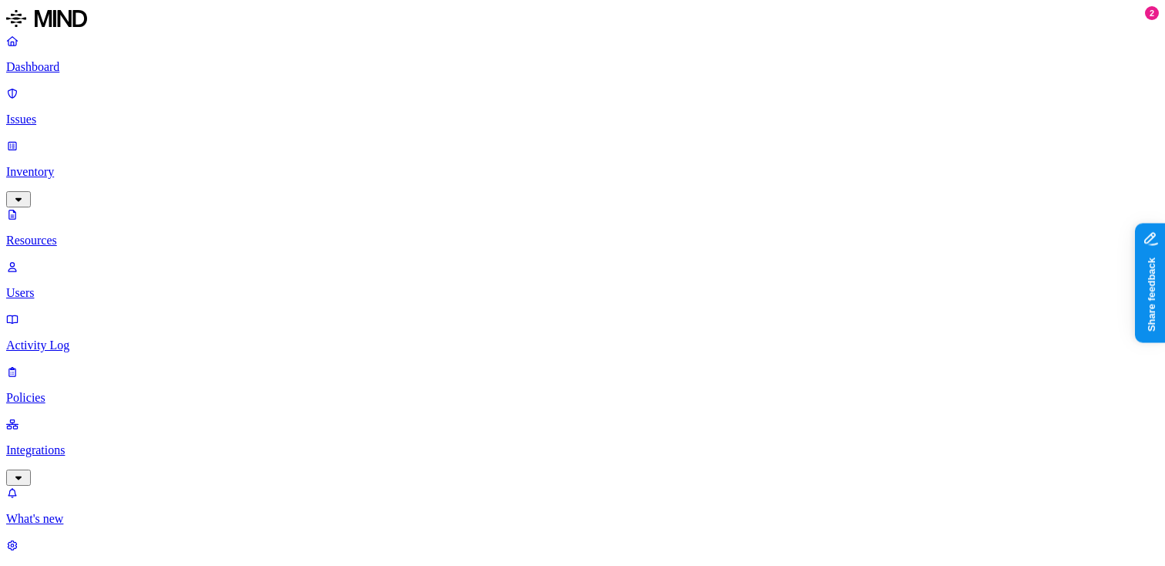
copy span "1serioga@gmail.com"
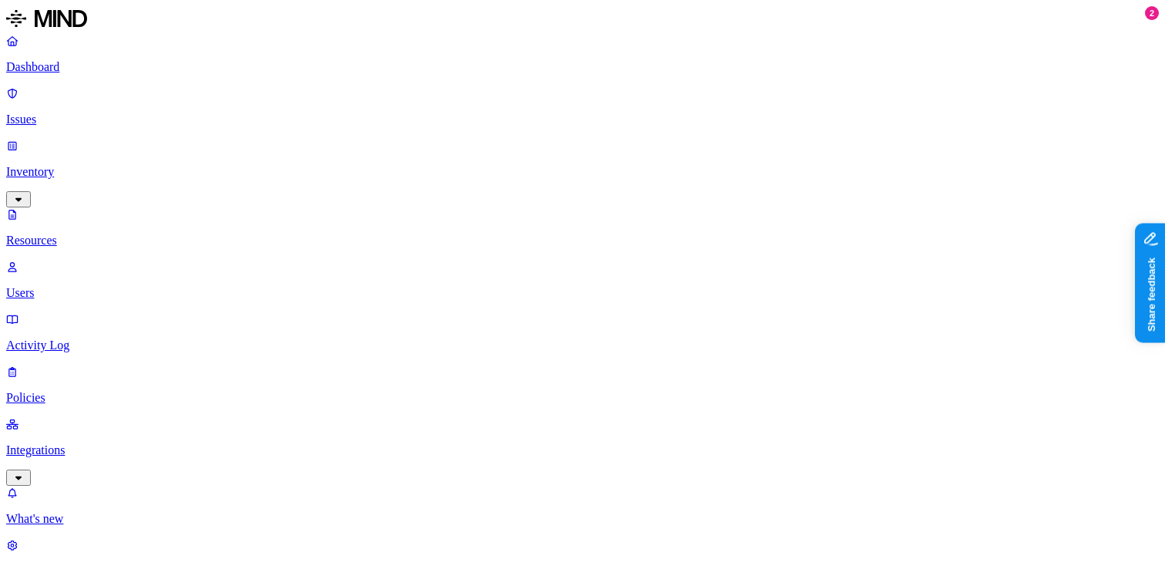
copy span "ios-dev@openweb.com"
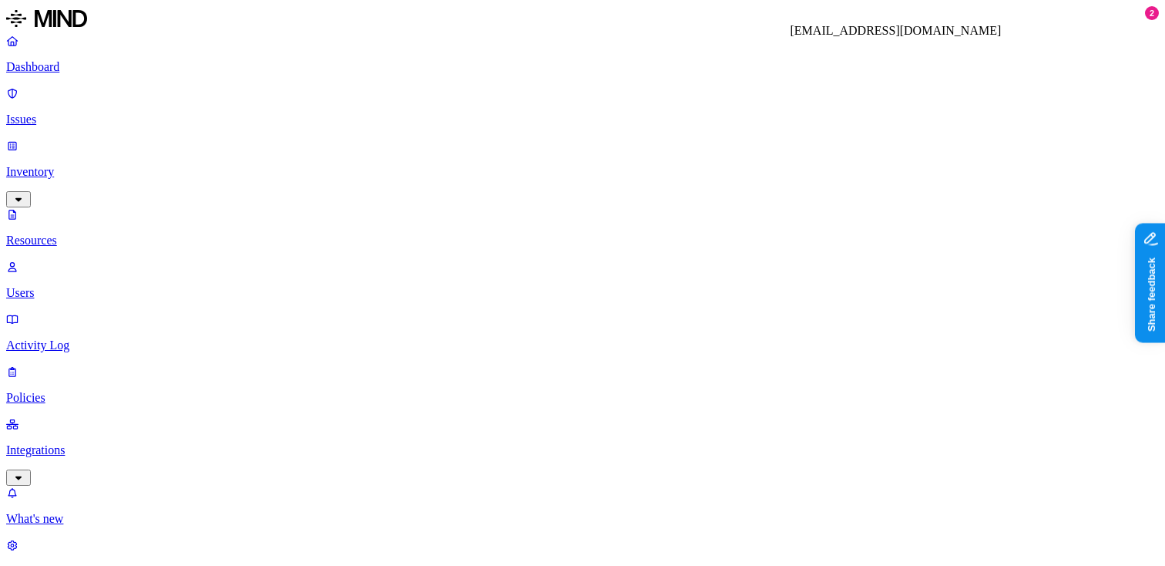
copy h3 "maxime.lavolee@openweb.com"
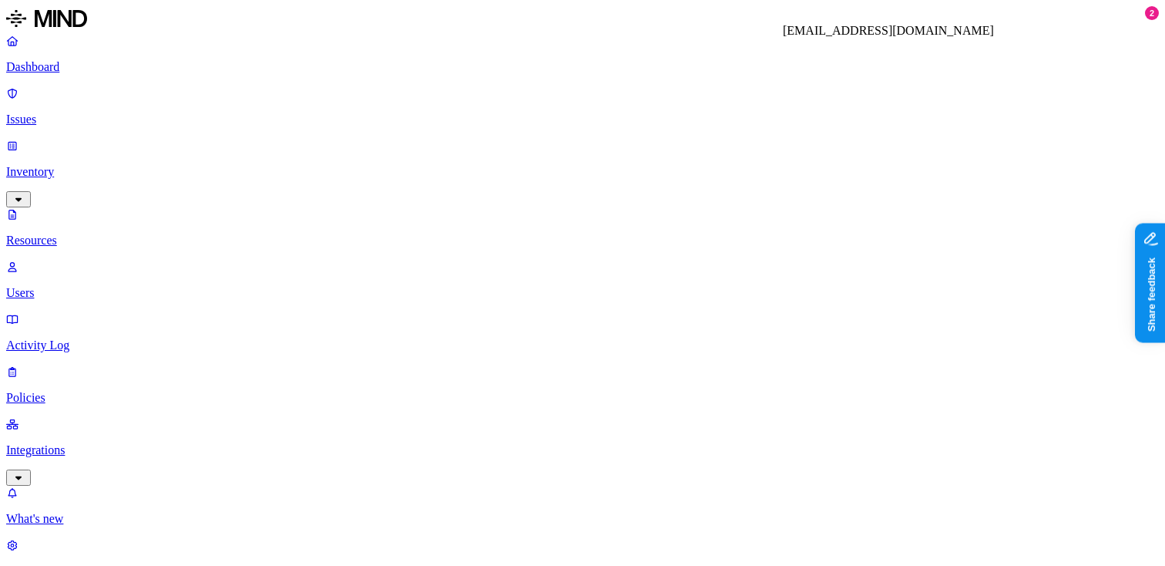
copy h3 "tomer.n@openweb.com"
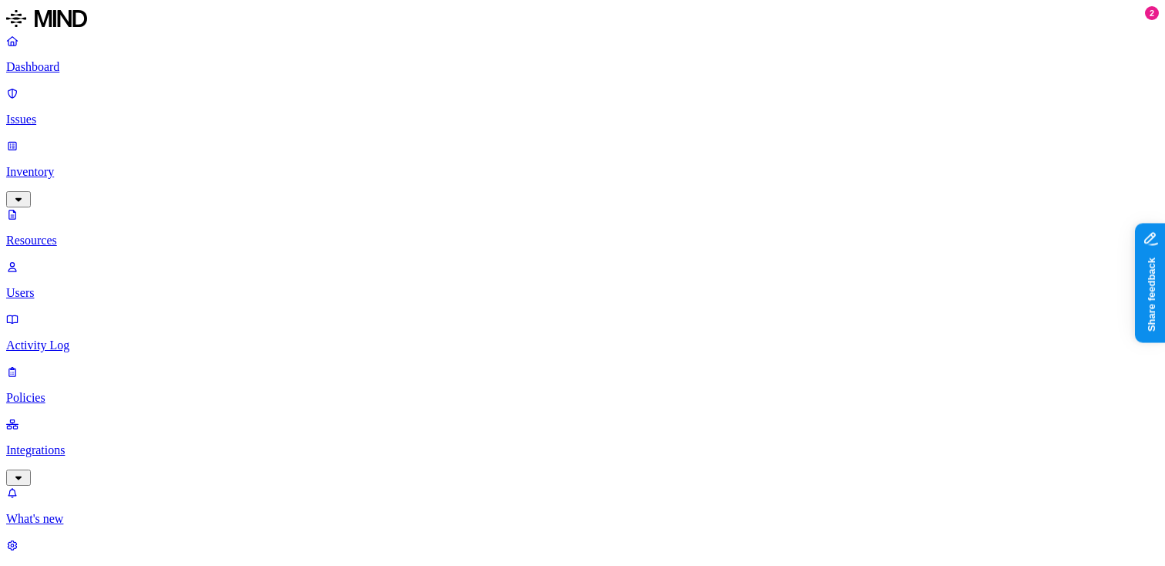
scroll to position [162, 0]
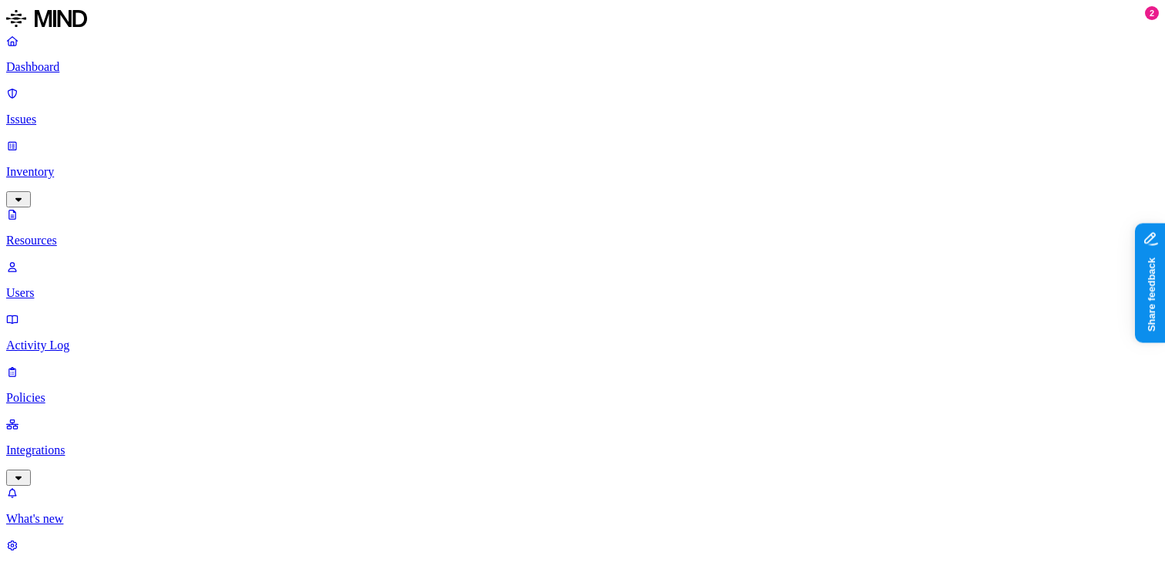
copy h3 "guy.goldman@openweb.com"
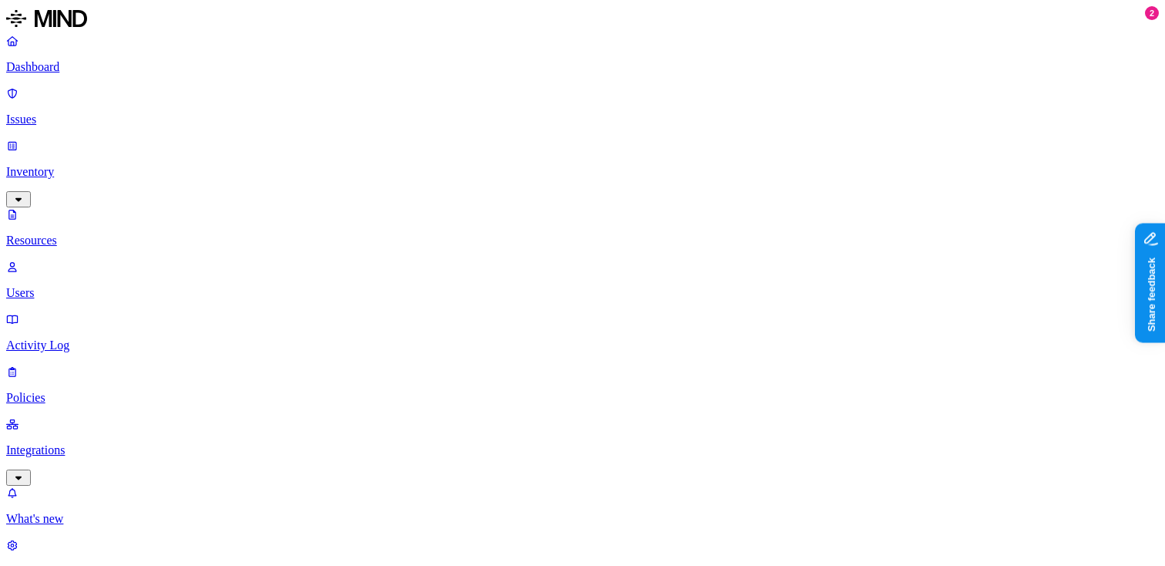
copy h3 "rotem.shamir@openweb.com"
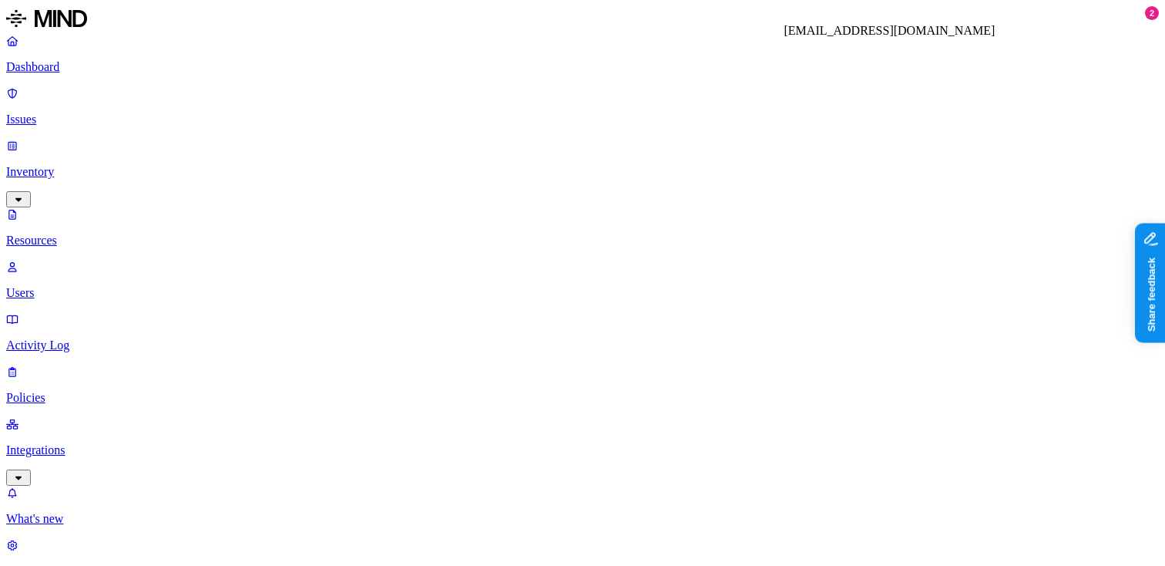
copy h3 "saar.levy@openweb.com"
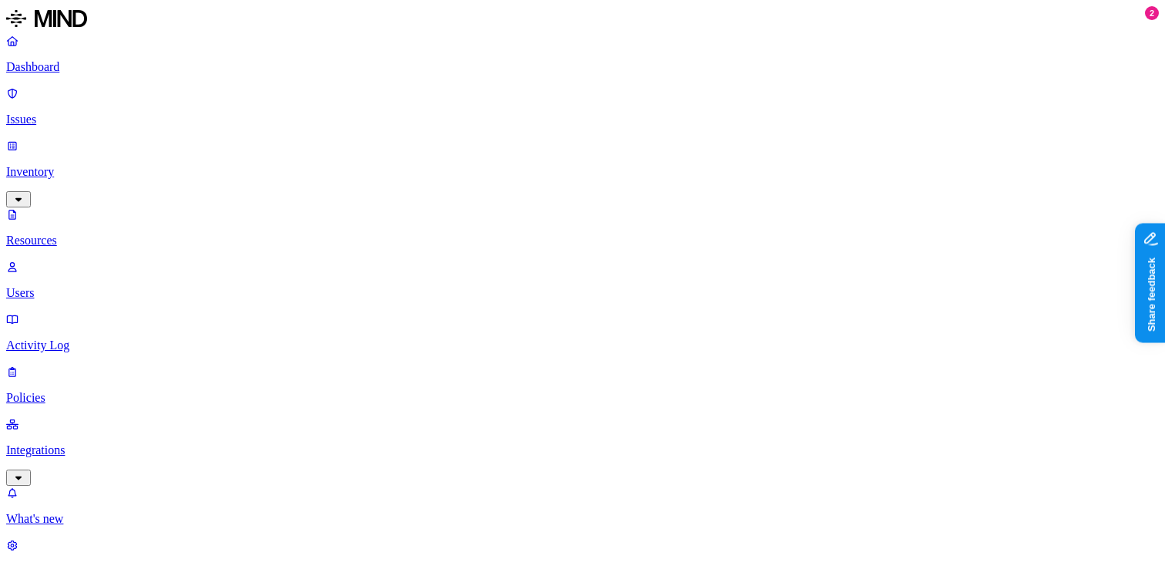
copy h3 "daniel.zeitune@openweb.com"
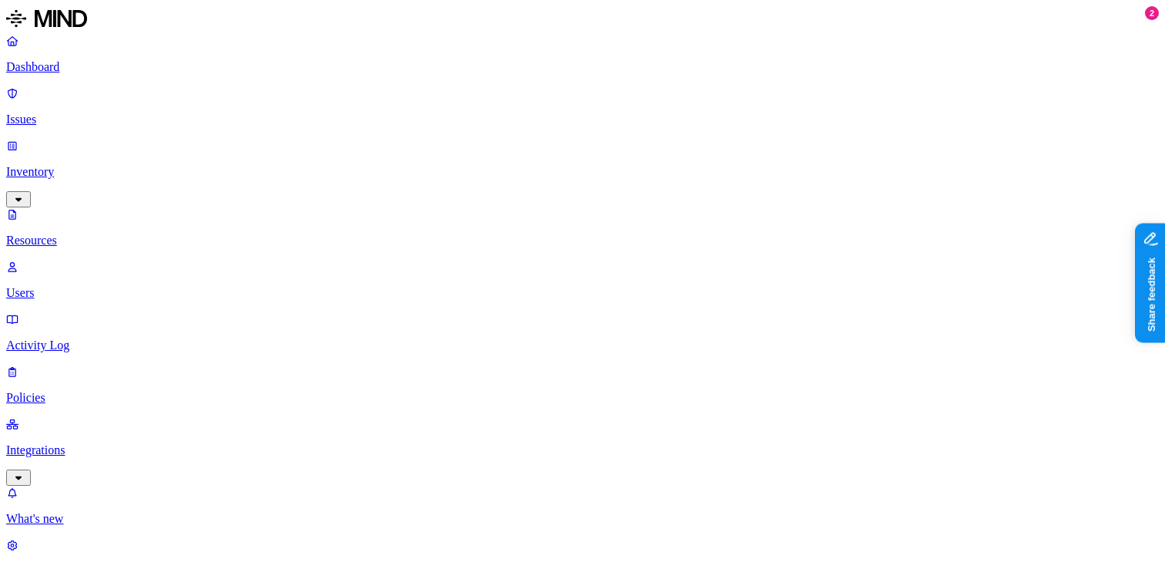
scroll to position [305, 0]
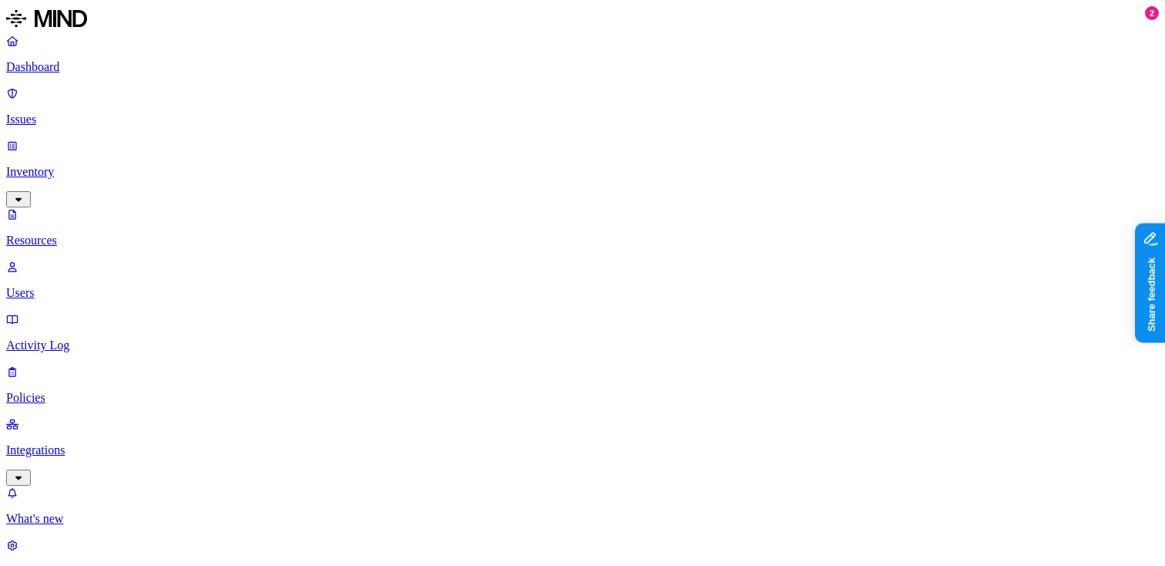
scroll to position [105, 0]
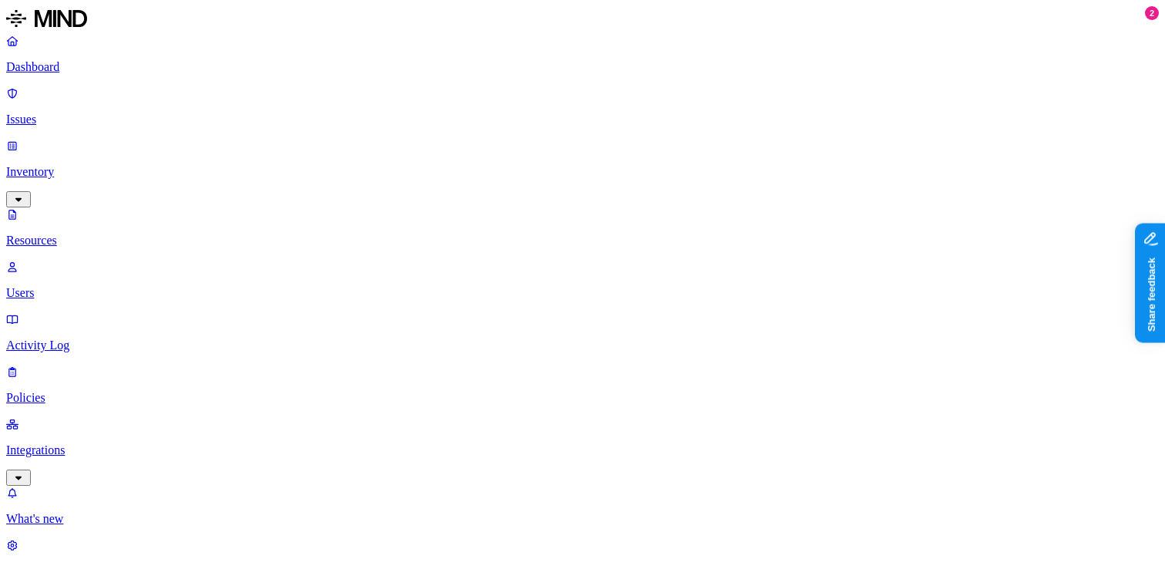
scroll to position [267, 0]
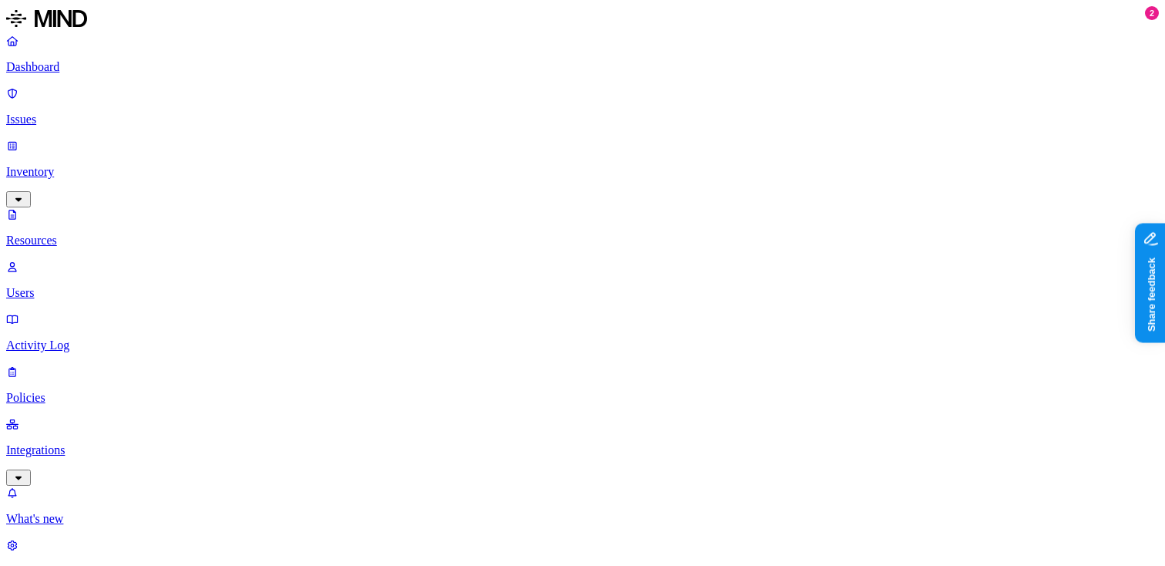
scroll to position [280, 0]
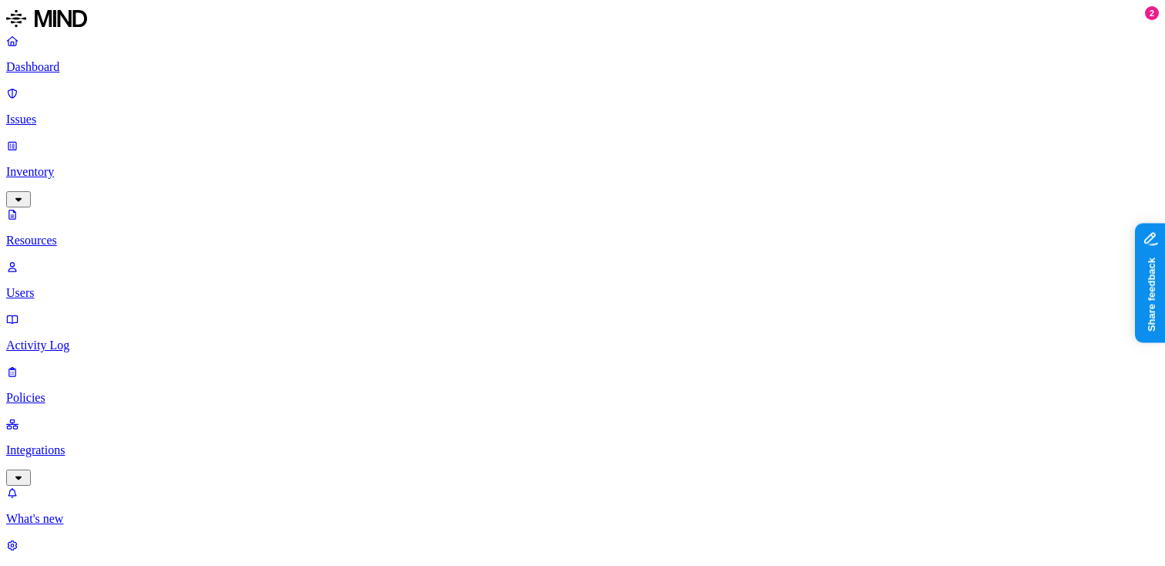
scroll to position [267, 0]
click at [99, 69] on p "Dashboard" at bounding box center [582, 67] width 1153 height 14
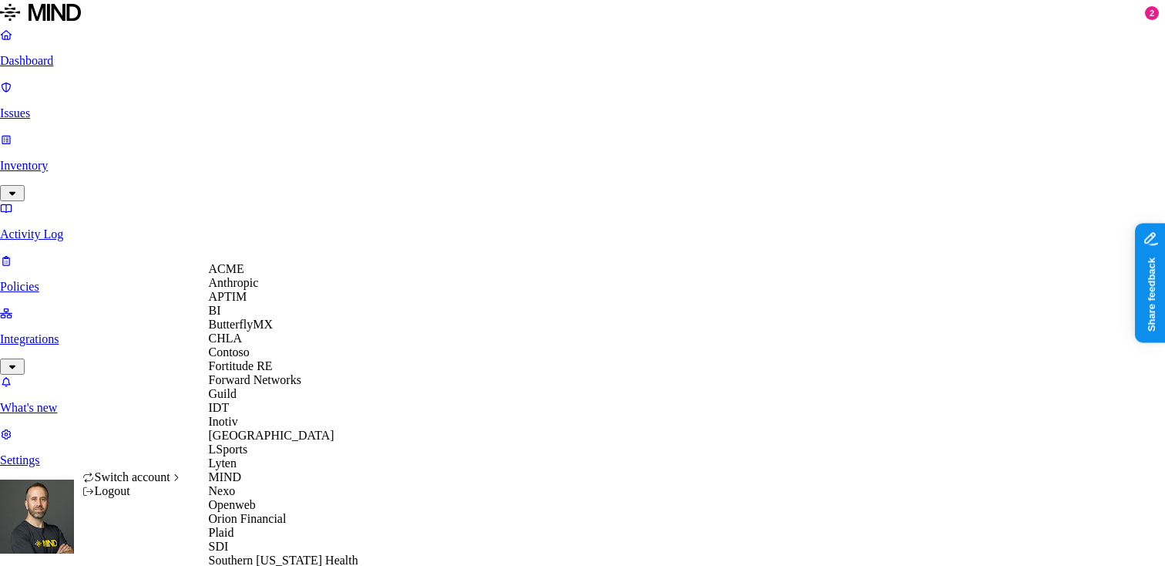
scroll to position [462, 0]
click at [261, 553] on span "Southern Illinois Health" at bounding box center [283, 559] width 149 height 13
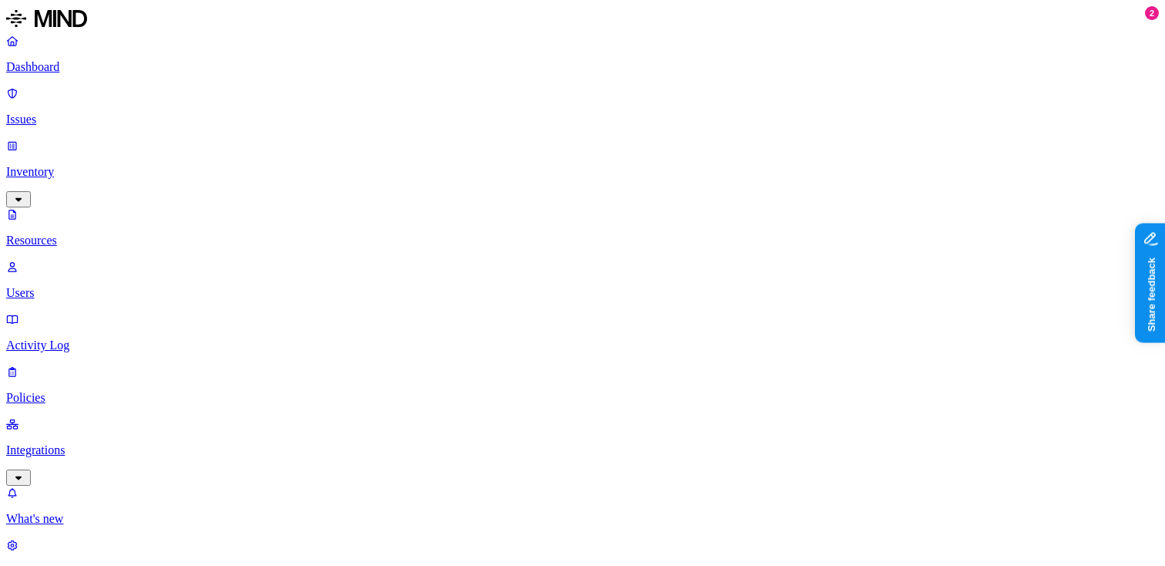
click at [119, 71] on p "Dashboard" at bounding box center [582, 67] width 1153 height 14
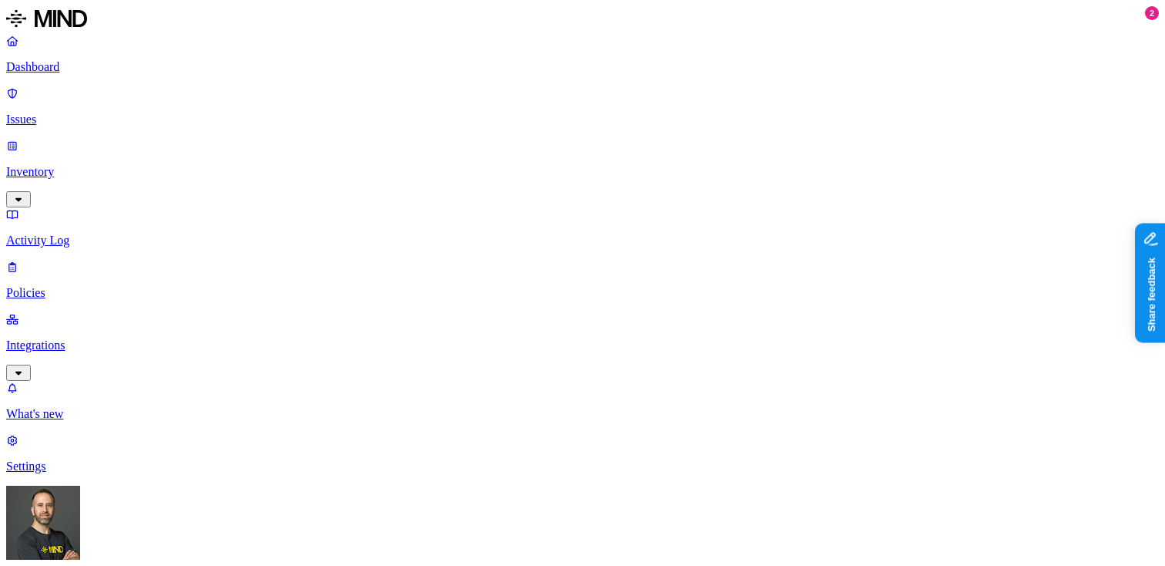
click at [76, 338] on p "Integrations" at bounding box center [582, 345] width 1153 height 14
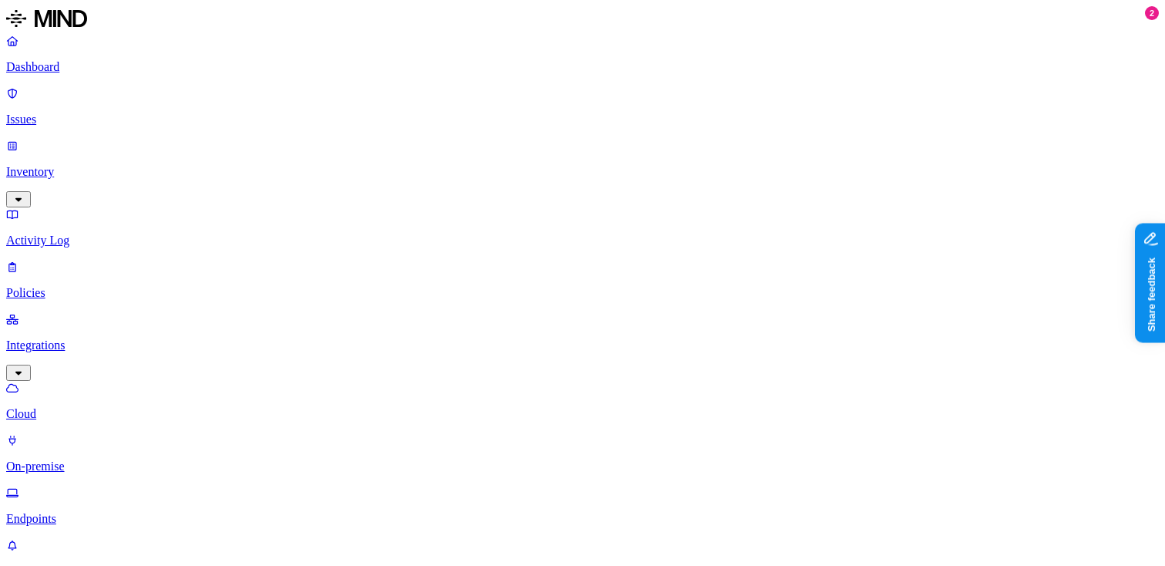
click at [76, 512] on p "Endpoints" at bounding box center [582, 519] width 1153 height 14
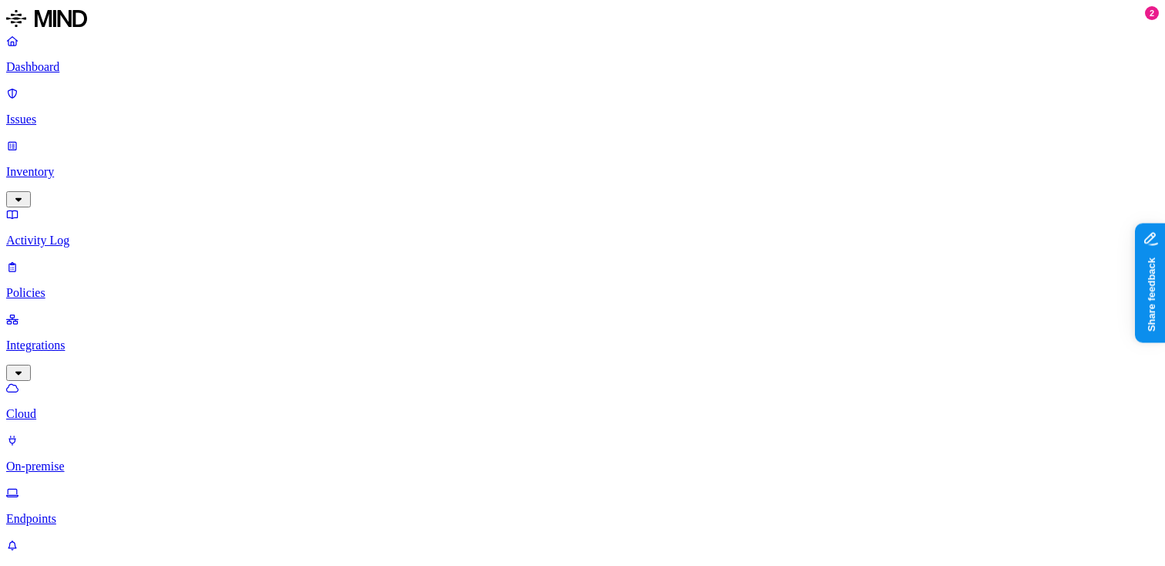
click at [62, 72] on p "Dashboard" at bounding box center [582, 67] width 1153 height 14
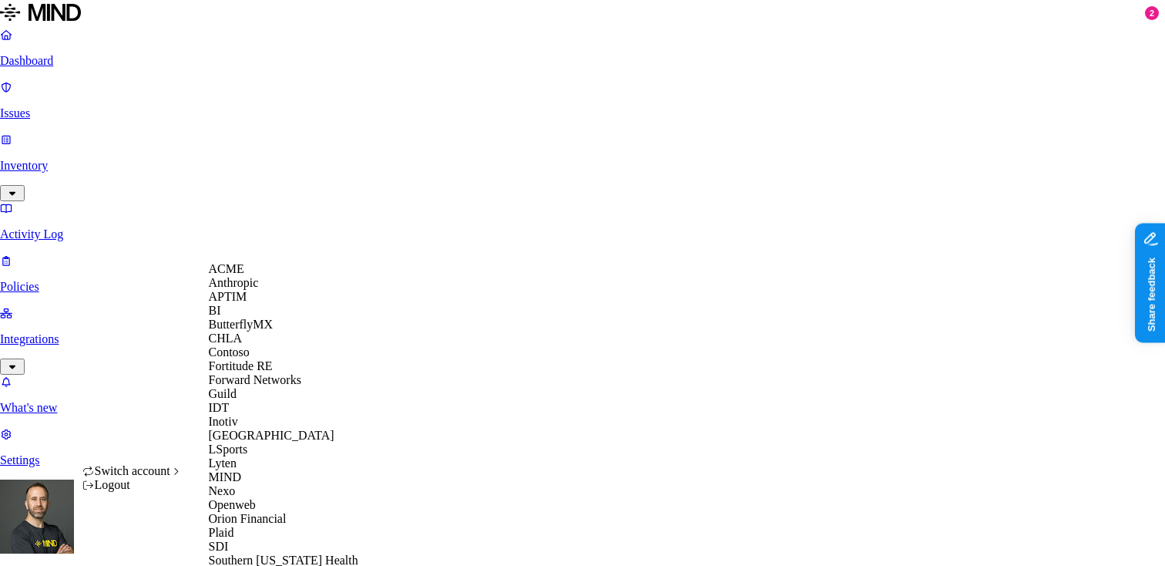
click at [247, 303] on span "APTIM" at bounding box center [228, 296] width 39 height 13
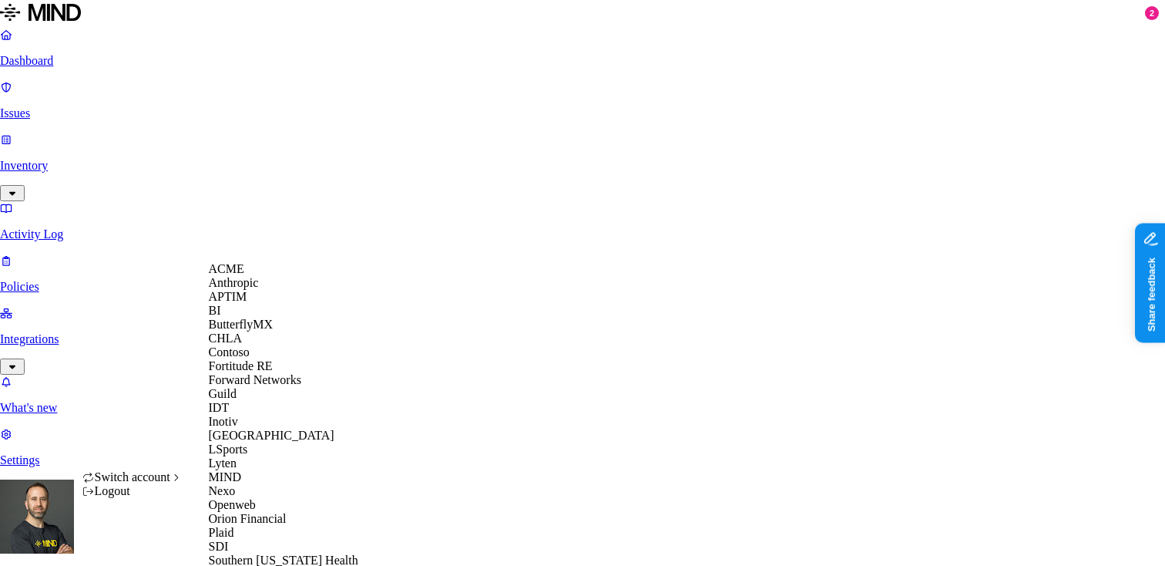
scroll to position [515, 0]
click at [258, 565] on div "Spirent" at bounding box center [283, 574] width 149 height 14
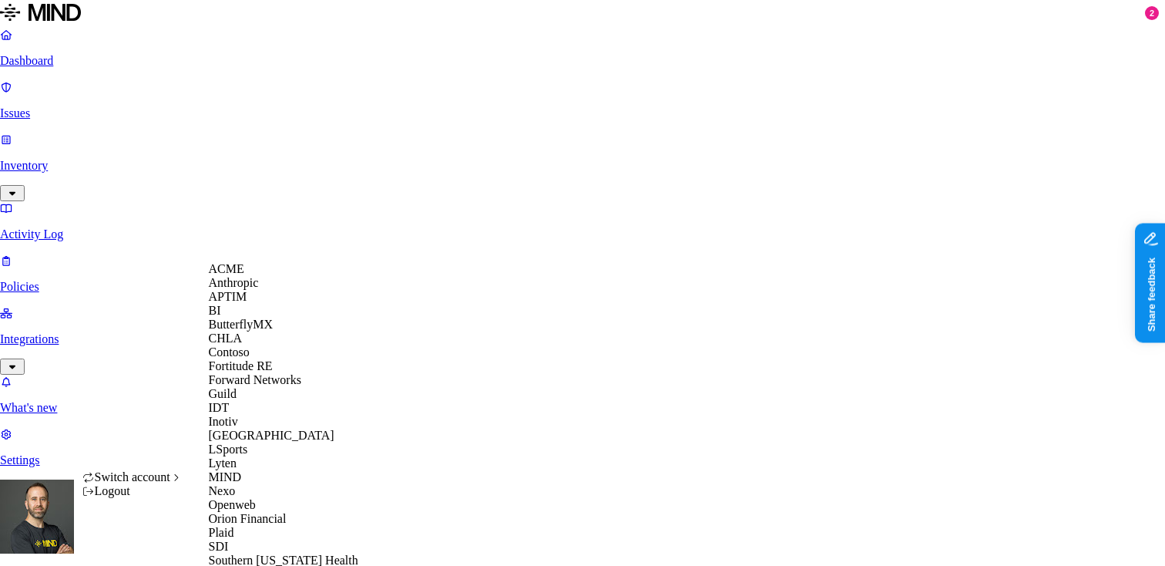
click at [274, 304] on div "APTIM" at bounding box center [283, 297] width 149 height 14
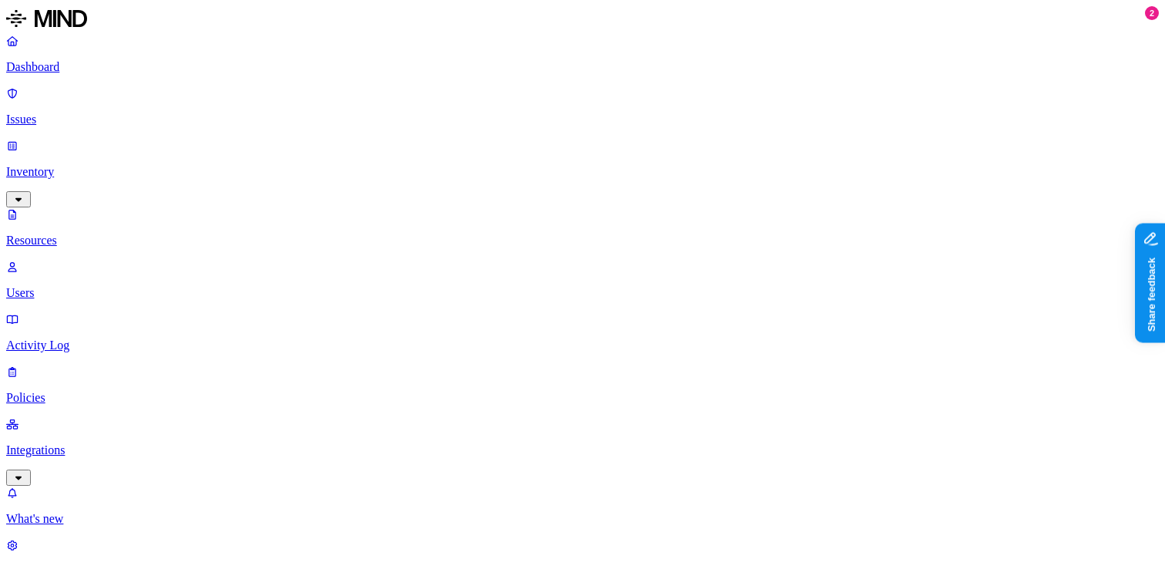
click at [95, 69] on p "Dashboard" at bounding box center [582, 67] width 1153 height 14
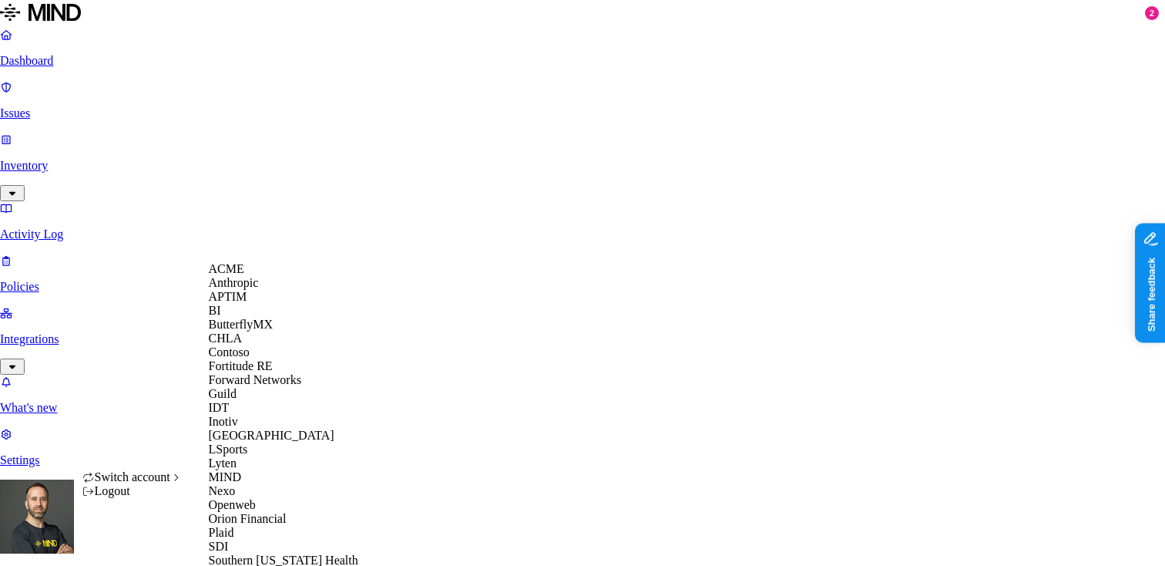
scroll to position [515, 0]
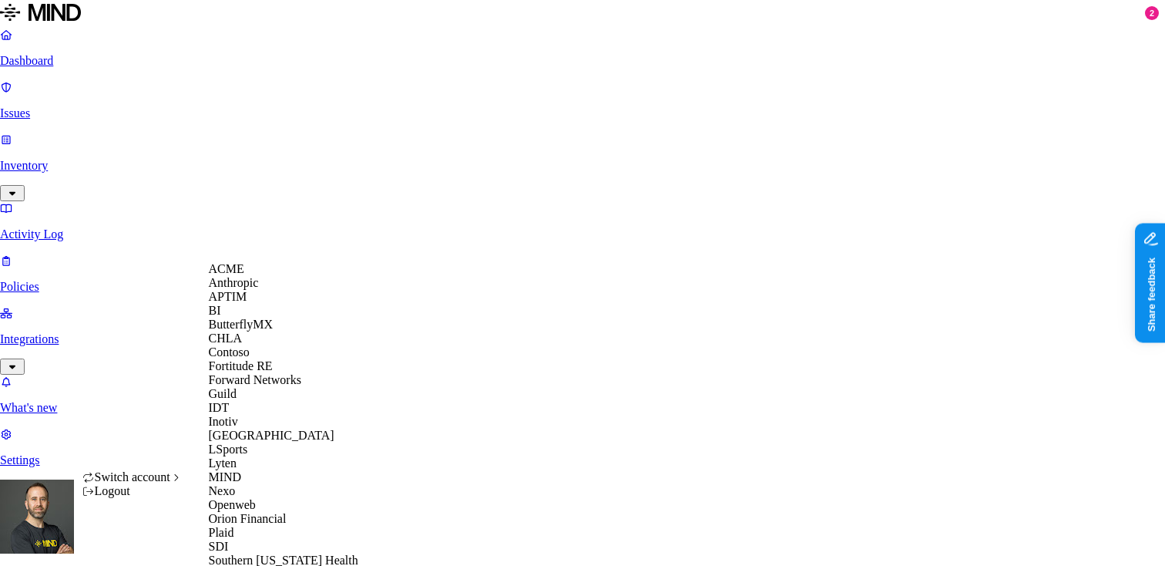
scroll to position [147, 0]
click at [262, 405] on div "IDT" at bounding box center [283, 408] width 149 height 14
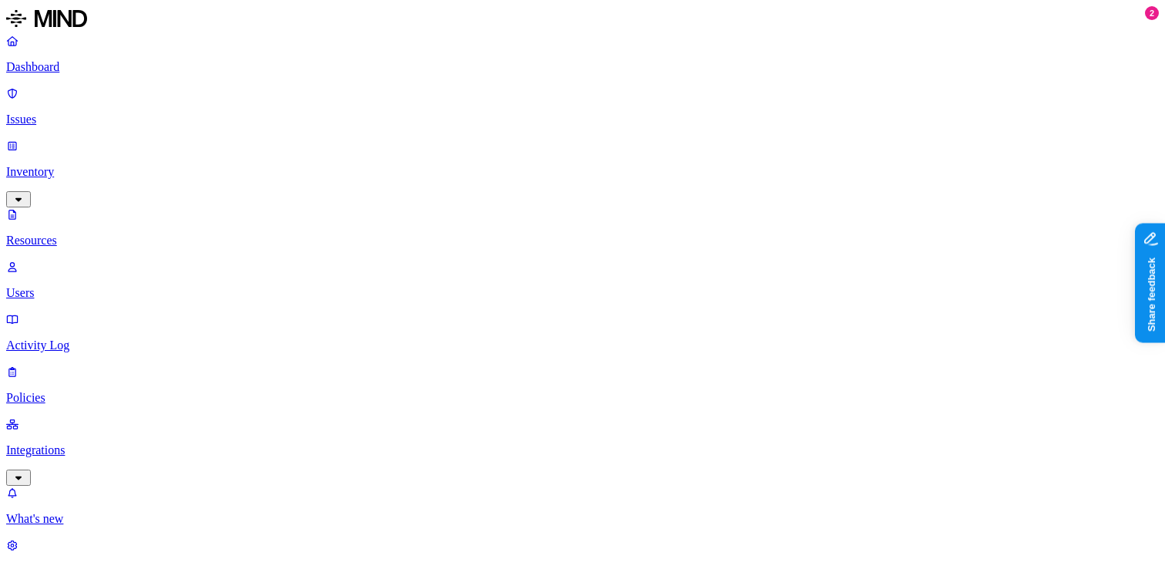
click at [916, 106] on div "Last 7 days" at bounding box center [991, 100] width 150 height 14
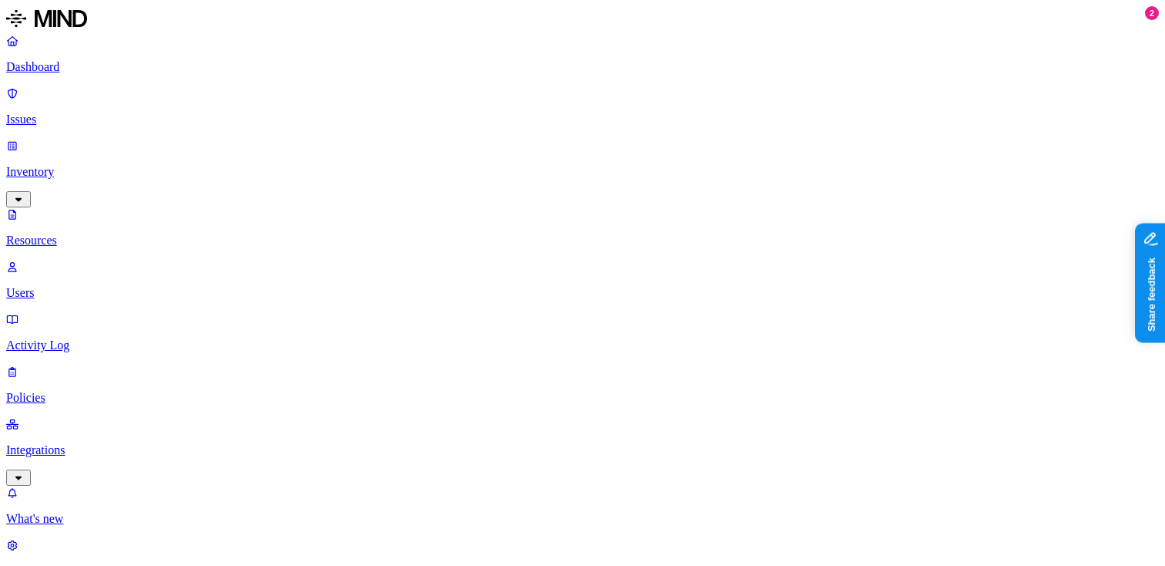
scroll to position [140, 0]
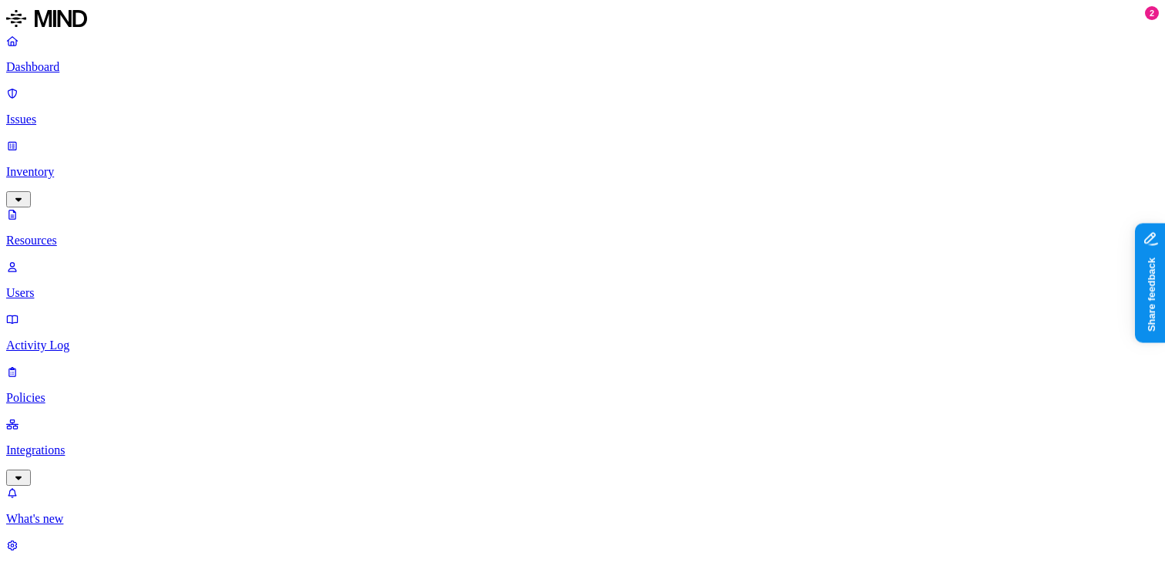
click at [52, 69] on p "Dashboard" at bounding box center [582, 67] width 1153 height 14
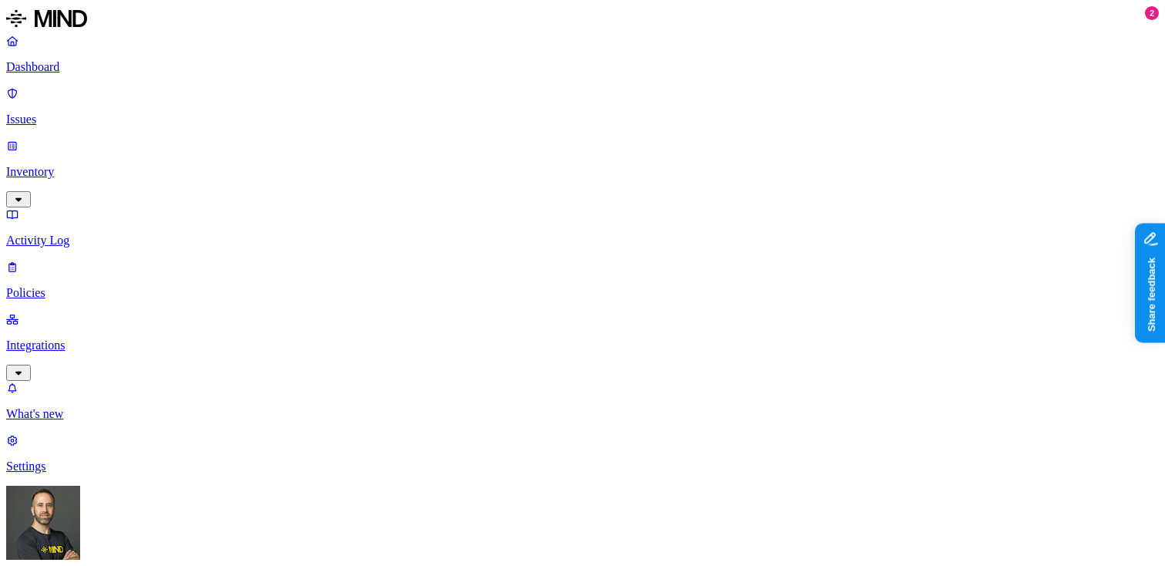
click at [83, 165] on p "Inventory" at bounding box center [582, 172] width 1153 height 14
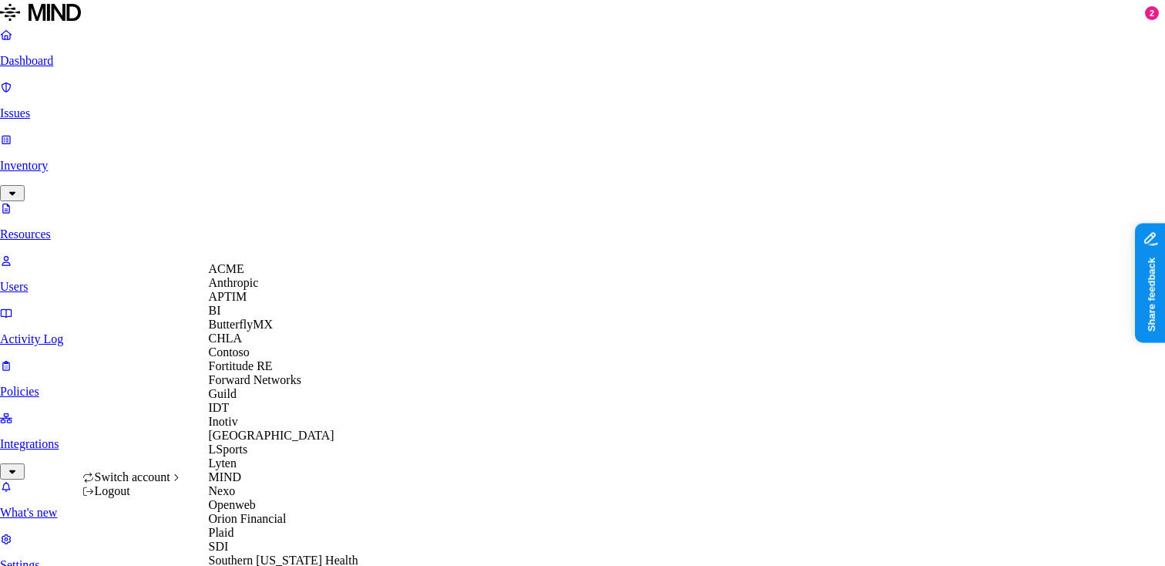
click at [269, 304] on div "APTIM" at bounding box center [283, 297] width 149 height 14
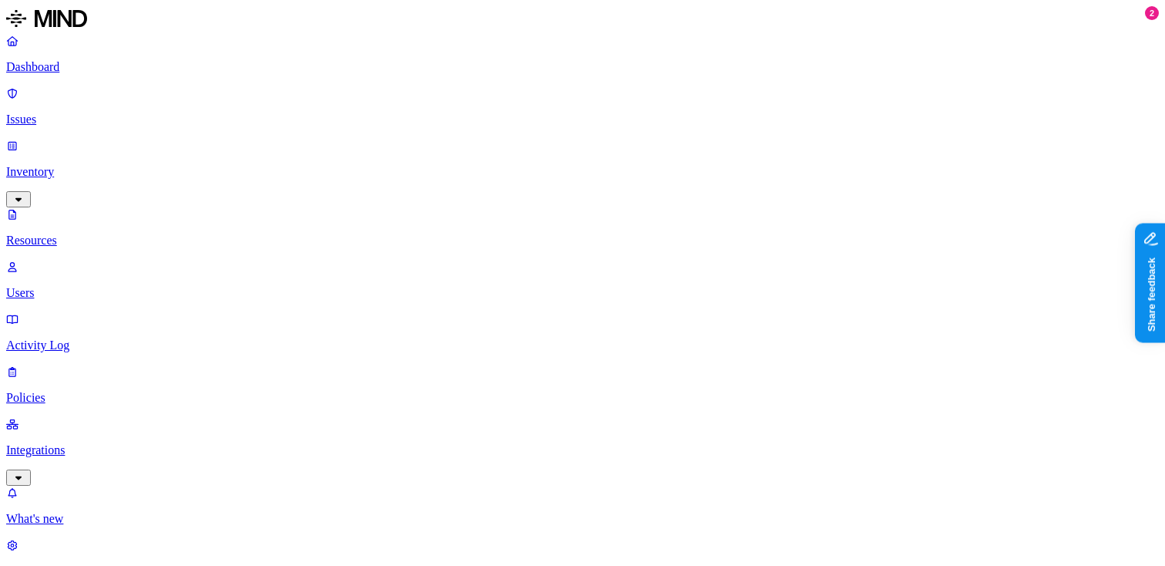
click at [691, 106] on button "button" at bounding box center [697, 104] width 12 height 5
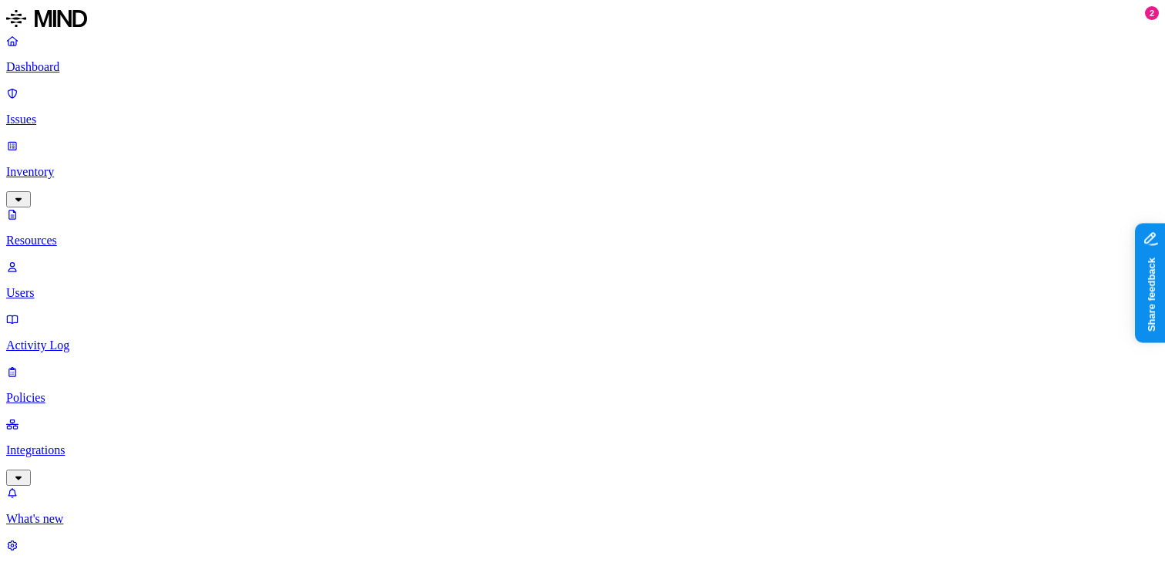
click at [691, 123] on button "button" at bounding box center [697, 120] width 12 height 5
click at [691, 109] on button "button" at bounding box center [697, 101] width 12 height 16
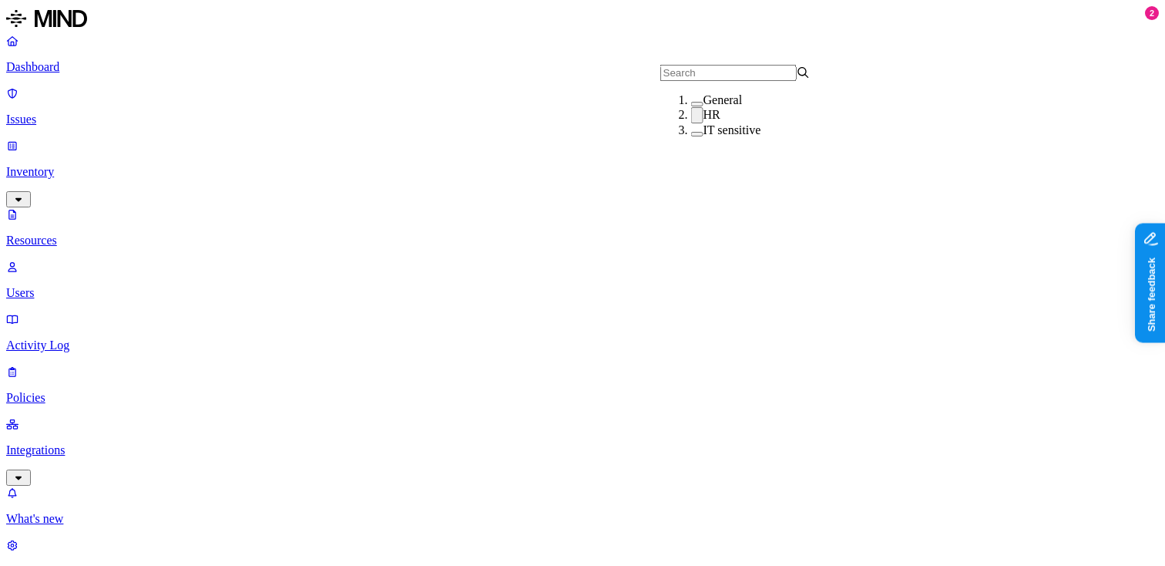
click at [691, 136] on button "button" at bounding box center [697, 134] width 12 height 5
click at [691, 123] on div "HR" at bounding box center [766, 115] width 150 height 16
click at [691, 137] on button "button" at bounding box center [697, 129] width 12 height 16
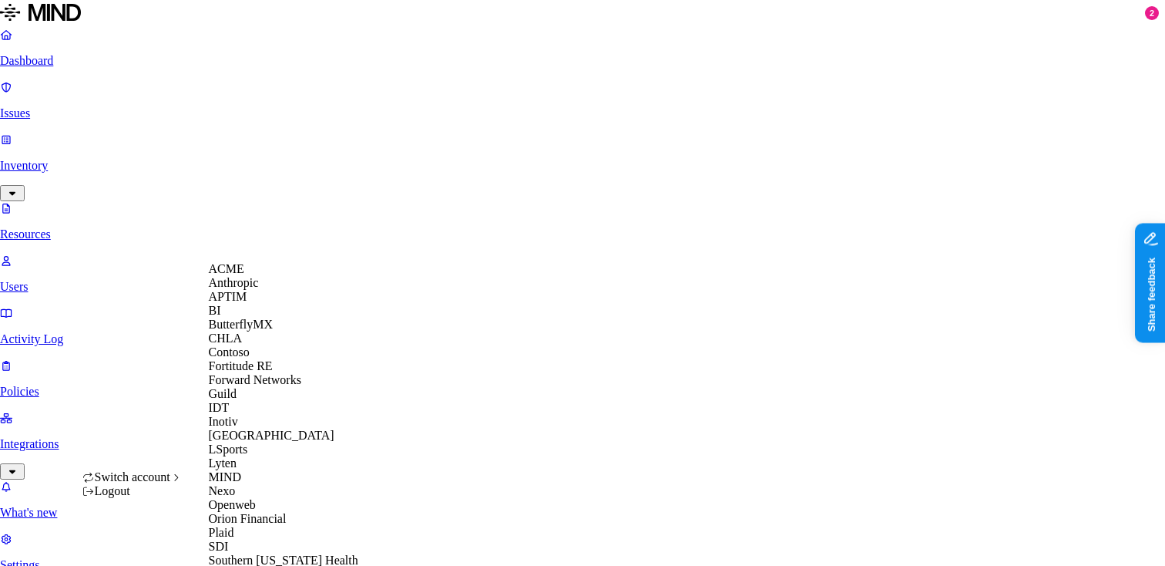
scroll to position [515, 0]
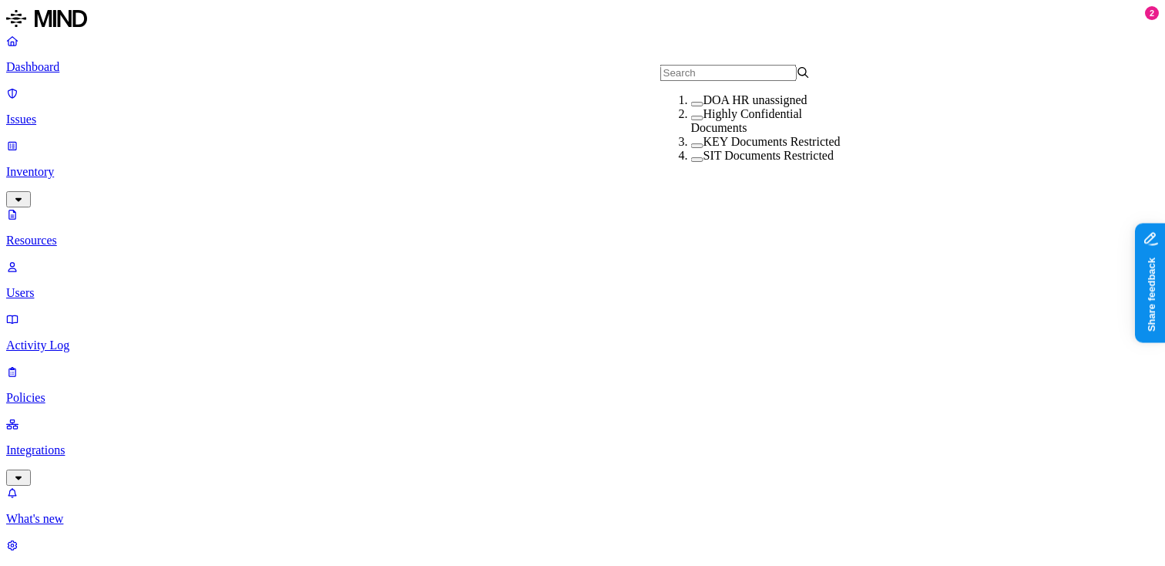
click at [691, 162] on button "button" at bounding box center [697, 159] width 12 height 5
click at [691, 165] on button "button" at bounding box center [697, 157] width 12 height 16
click at [691, 148] on button "button" at bounding box center [697, 145] width 12 height 5
click at [691, 151] on button "button" at bounding box center [697, 143] width 12 height 16
click at [691, 120] on button "button" at bounding box center [697, 118] width 12 height 5
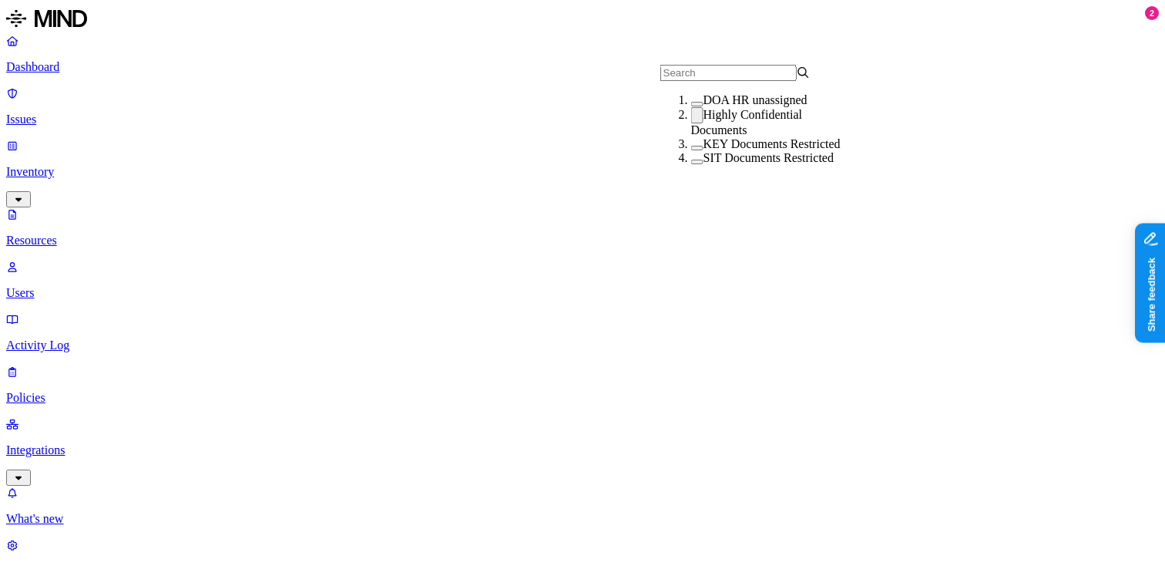
click at [691, 123] on button "button" at bounding box center [697, 115] width 12 height 16
click at [691, 106] on button "button" at bounding box center [697, 104] width 12 height 5
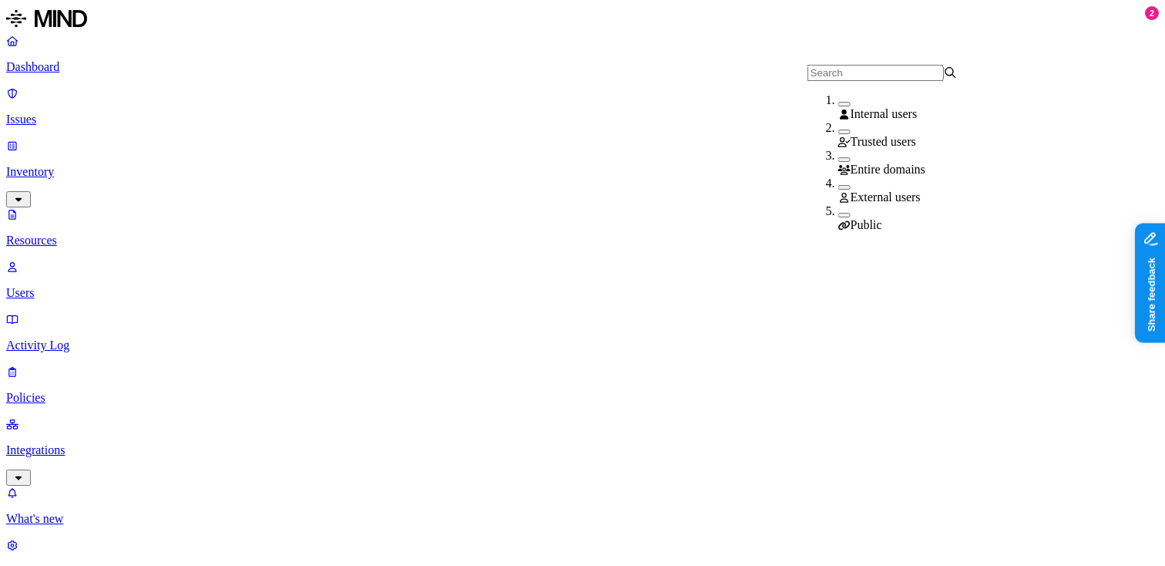
click at [838, 188] on button "button" at bounding box center [844, 187] width 12 height 5
click at [838, 187] on button "button" at bounding box center [844, 184] width 12 height 16
click at [838, 217] on button "button" at bounding box center [844, 215] width 12 height 5
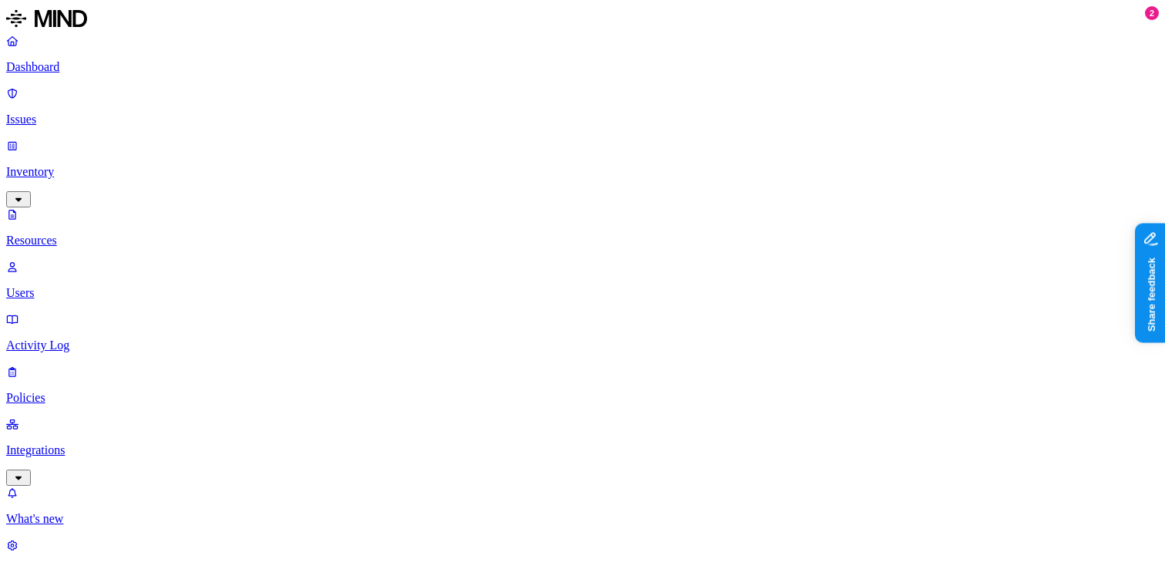
scroll to position [31, 0]
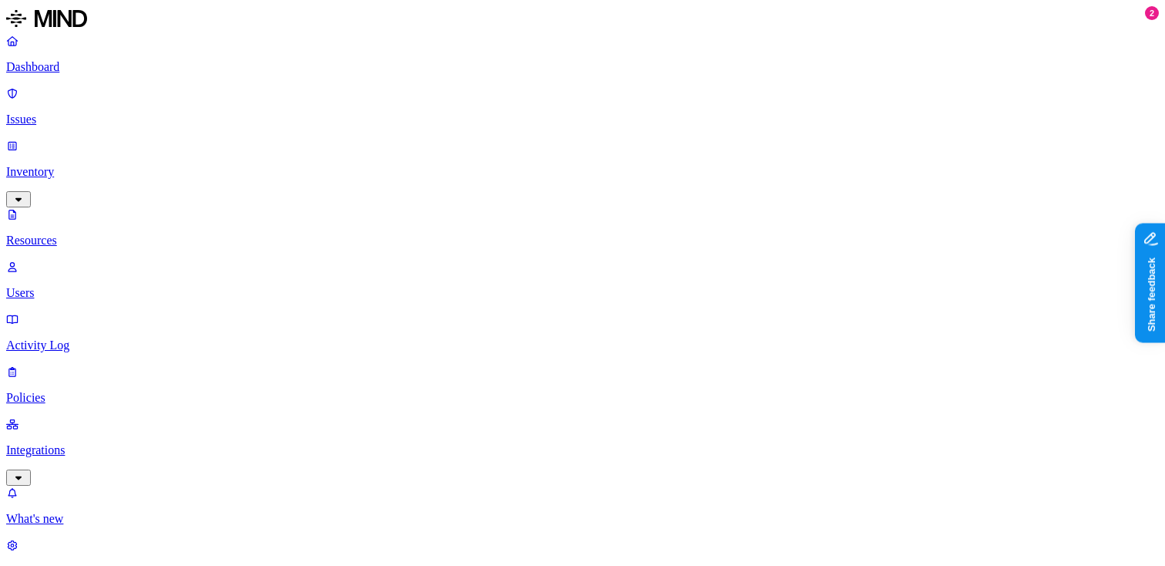
scroll to position [31, 0]
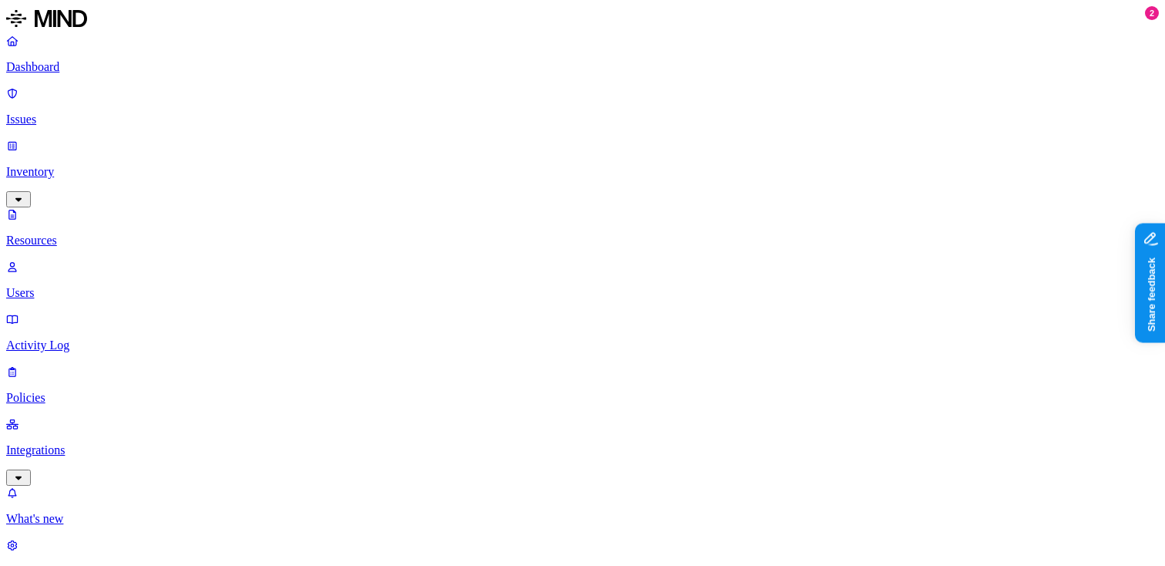
click at [100, 73] on p "Dashboard" at bounding box center [582, 67] width 1153 height 14
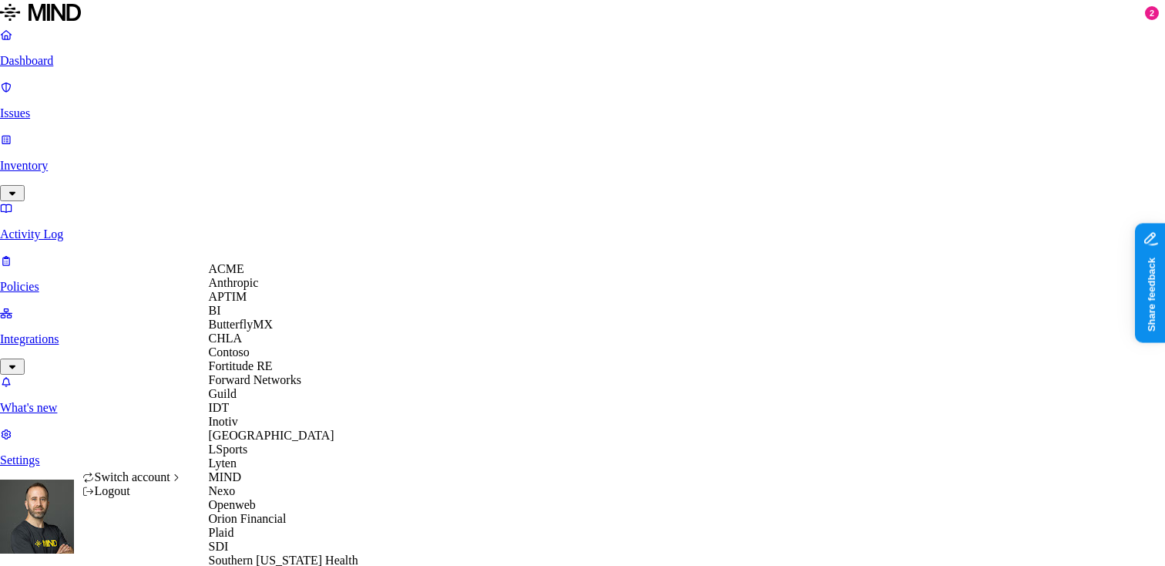
click at [261, 276] on div "ACME" at bounding box center [283, 269] width 149 height 14
